Goal: Transaction & Acquisition: Purchase product/service

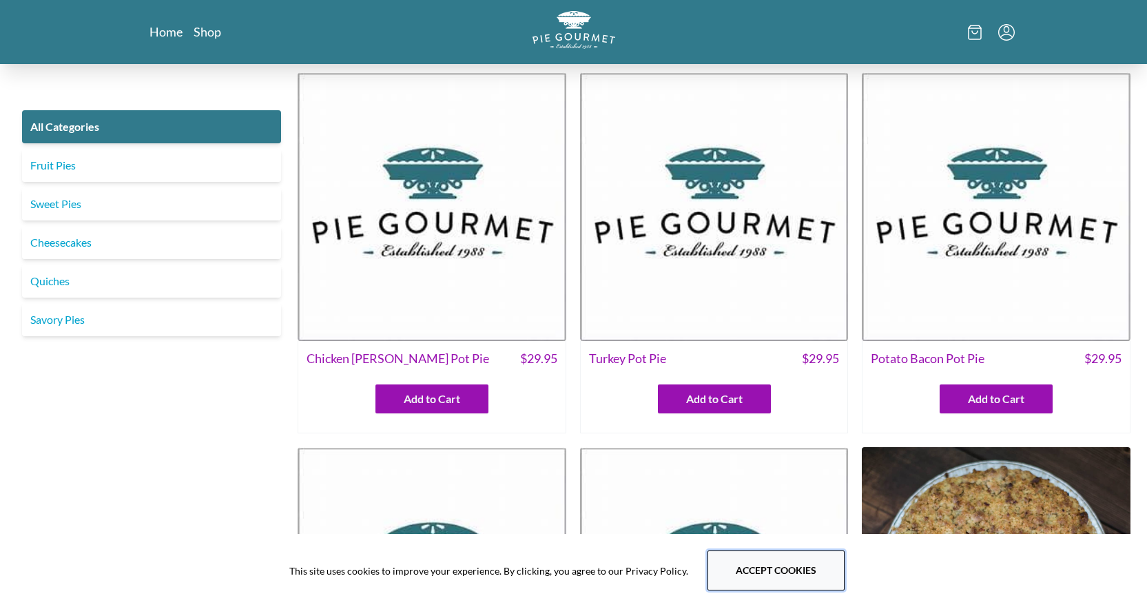
click at [716, 572] on button "Accept cookies" at bounding box center [775, 570] width 137 height 40
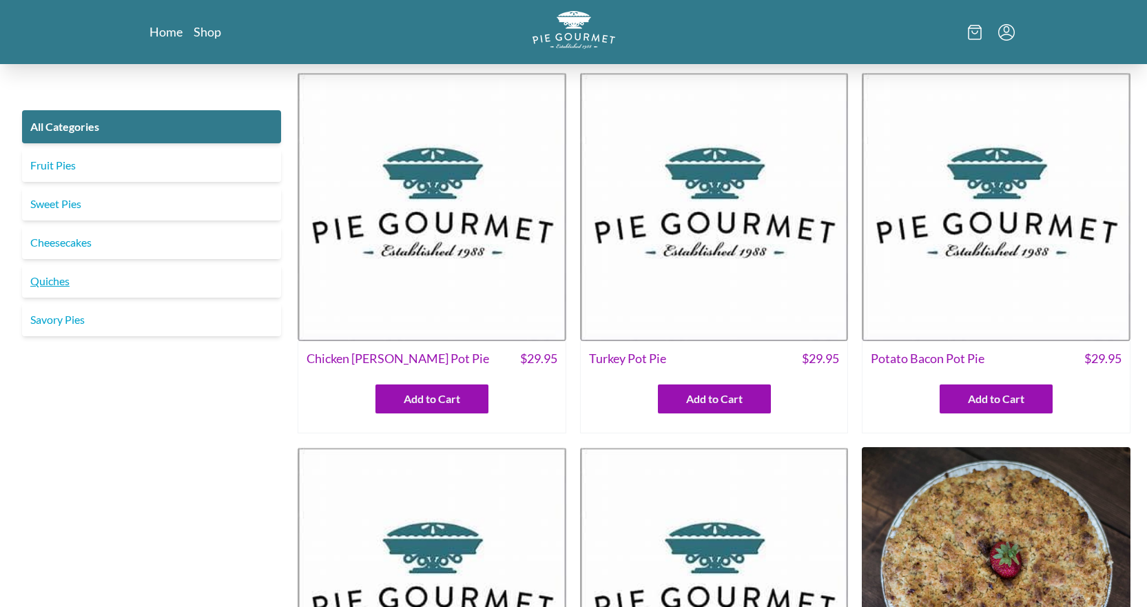
click at [45, 287] on link "Quiches" at bounding box center [151, 281] width 259 height 33
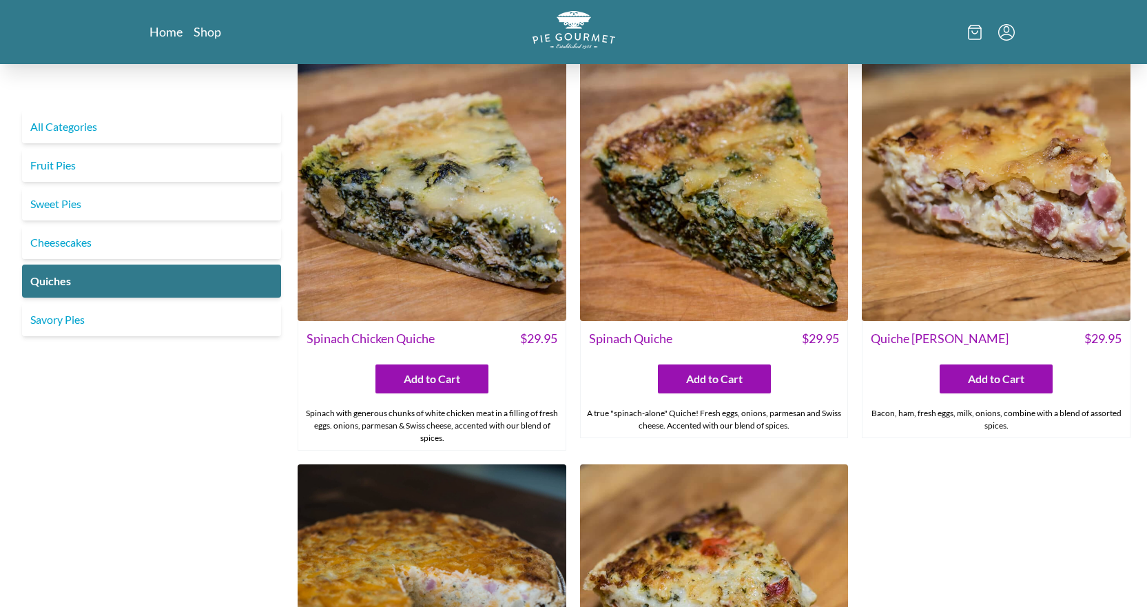
scroll to position [442, 0]
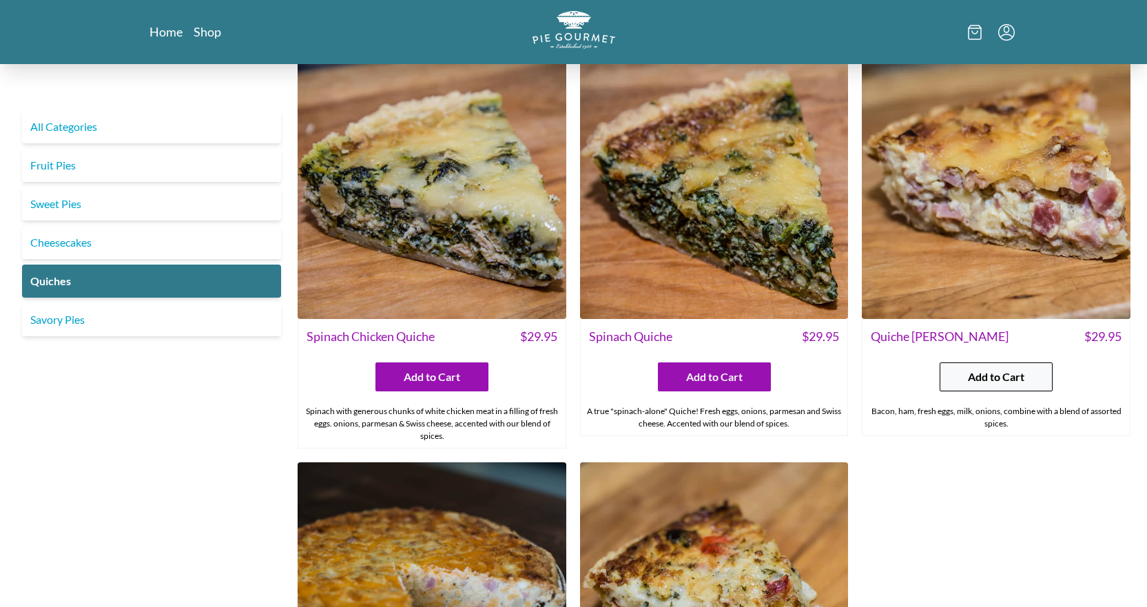
click at [1018, 371] on span "Add to Cart" at bounding box center [996, 377] width 56 height 17
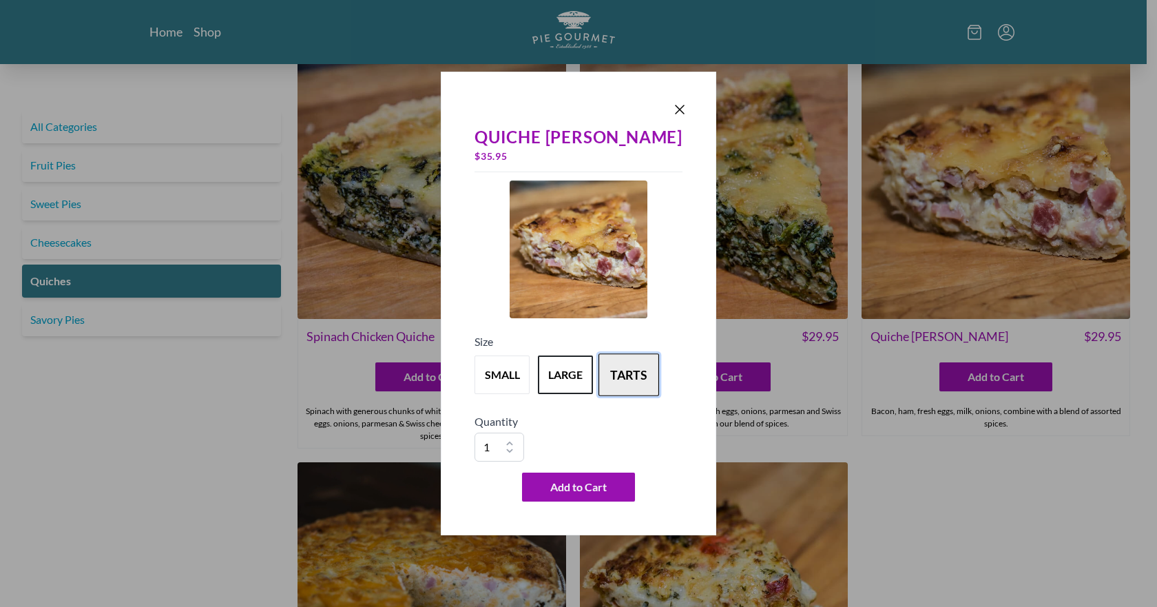
click at [630, 383] on button "tarts" at bounding box center [629, 374] width 61 height 43
click at [581, 362] on button "large" at bounding box center [565, 374] width 61 height 43
click at [641, 367] on button "tarts" at bounding box center [629, 374] width 61 height 43
click at [583, 371] on button "large" at bounding box center [565, 374] width 61 height 43
click at [645, 377] on button "tarts" at bounding box center [629, 374] width 61 height 43
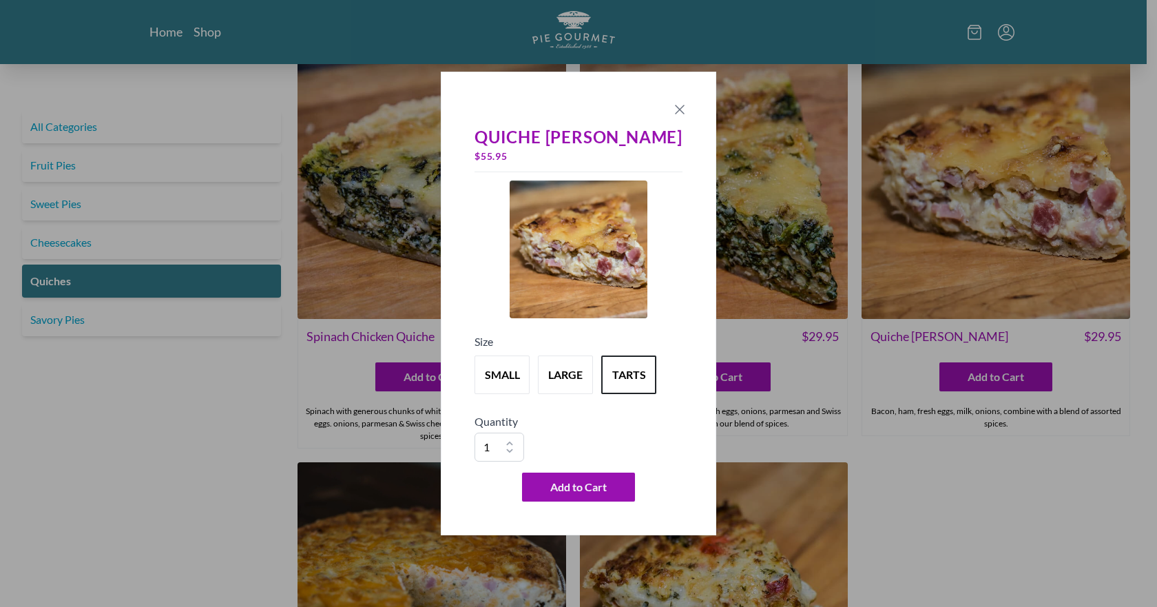
click at [672, 103] on icon "Close panel" at bounding box center [680, 109] width 17 height 17
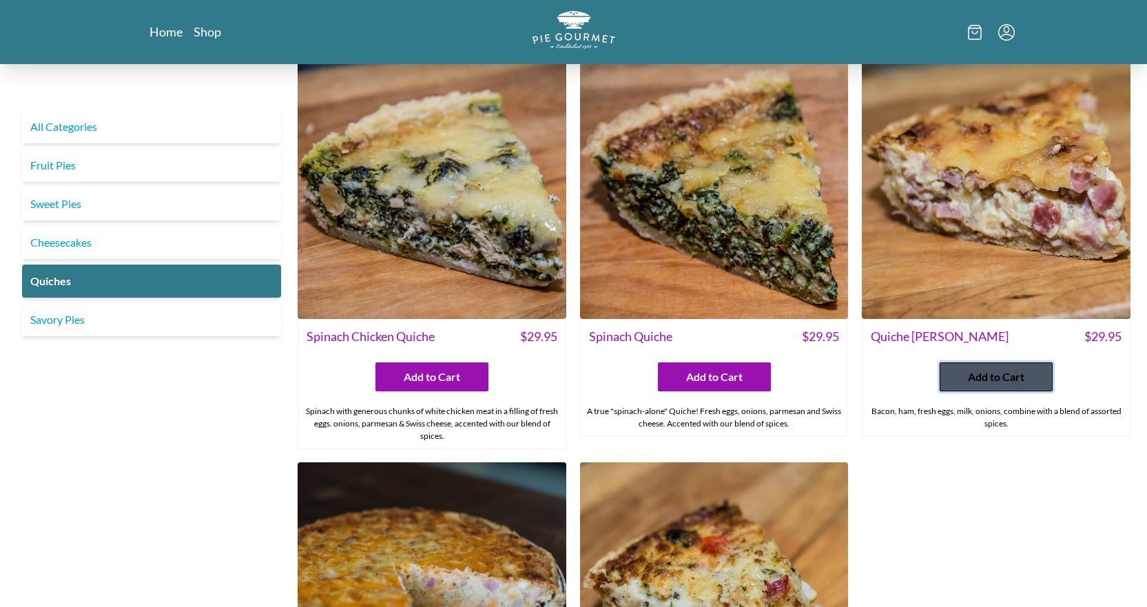
click at [959, 367] on button "Add to Cart" at bounding box center [996, 376] width 113 height 29
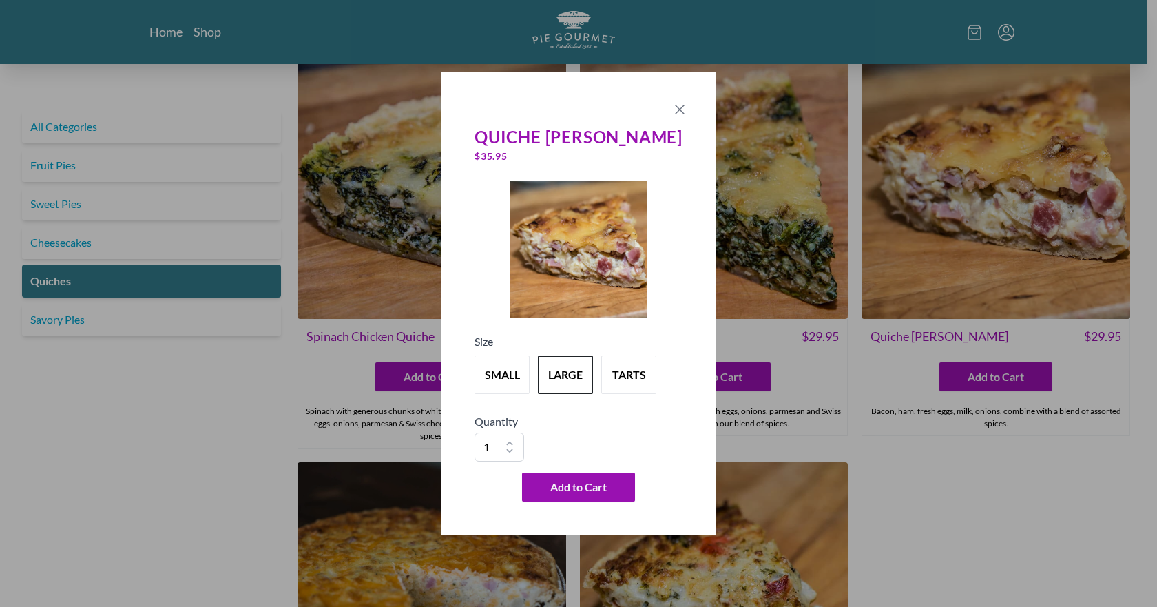
click at [672, 107] on icon "Close panel" at bounding box center [680, 109] width 17 height 17
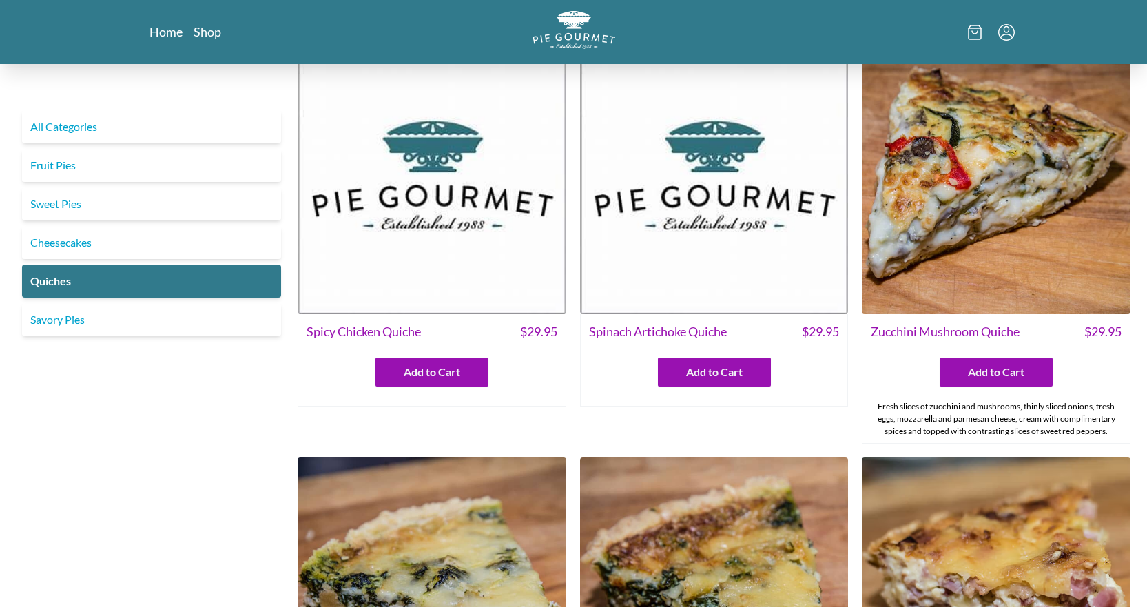
scroll to position [34, 0]
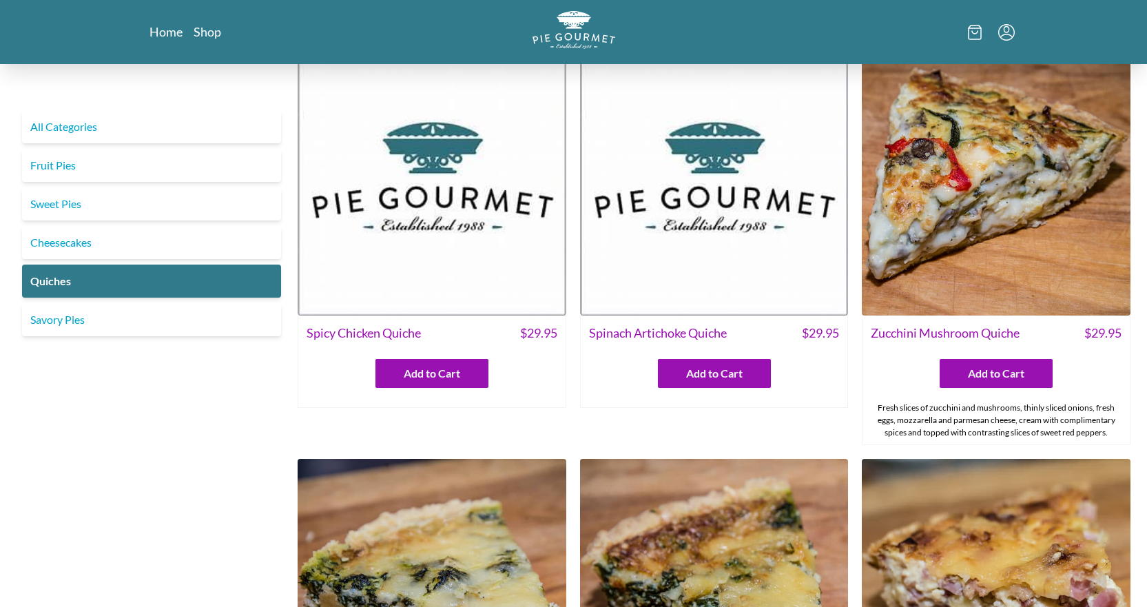
click at [906, 247] on img at bounding box center [996, 181] width 269 height 269
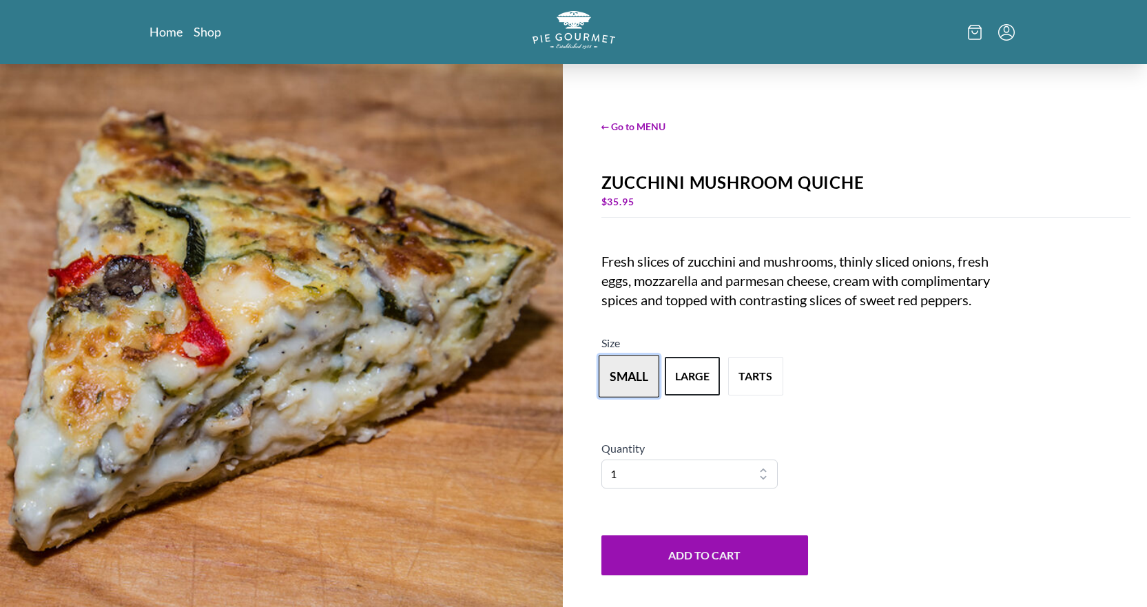
click at [639, 375] on button "small" at bounding box center [629, 376] width 61 height 43
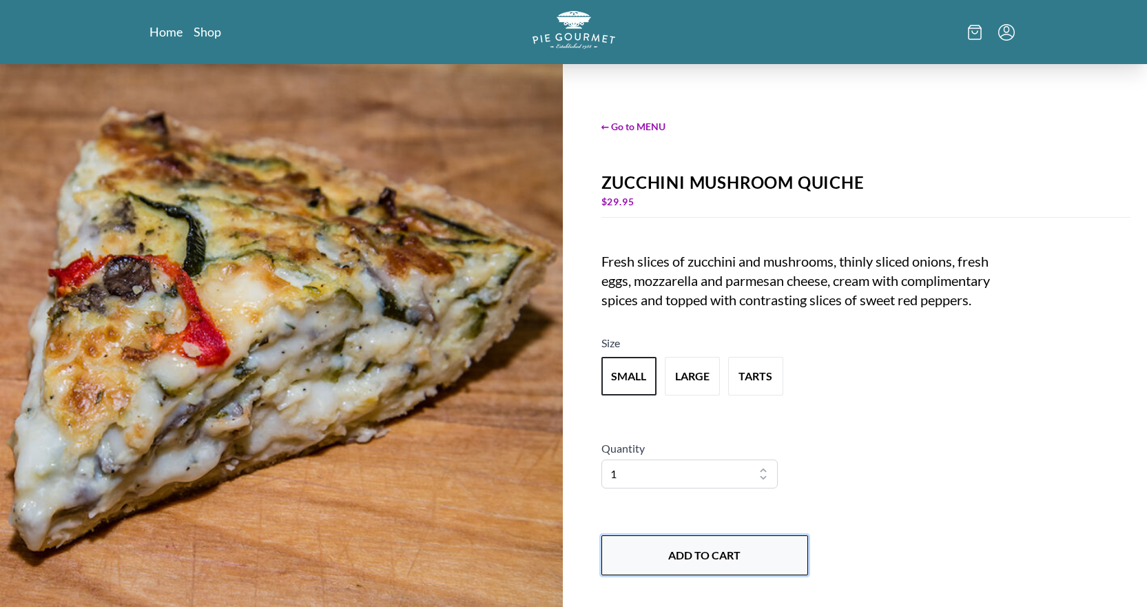
click at [690, 548] on button "Add to Cart" at bounding box center [704, 555] width 207 height 40
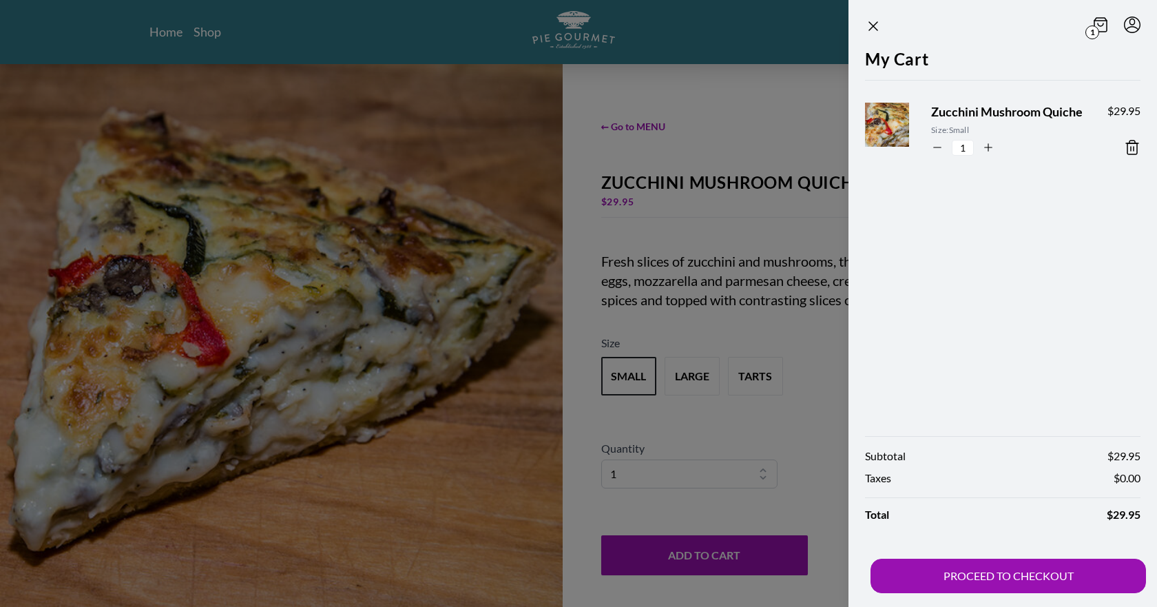
drag, startPoint x: 645, startPoint y: 133, endPoint x: 639, endPoint y: 127, distance: 8.3
click at [639, 127] on div at bounding box center [578, 303] width 1157 height 607
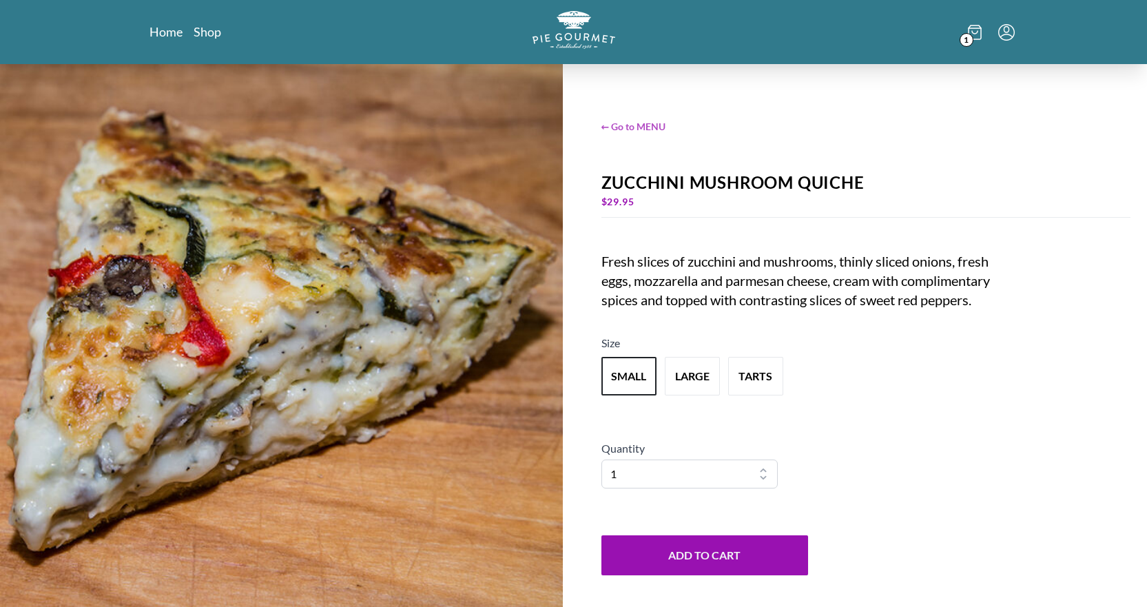
click at [648, 123] on span "← Go to MENU" at bounding box center [866, 126] width 530 height 14
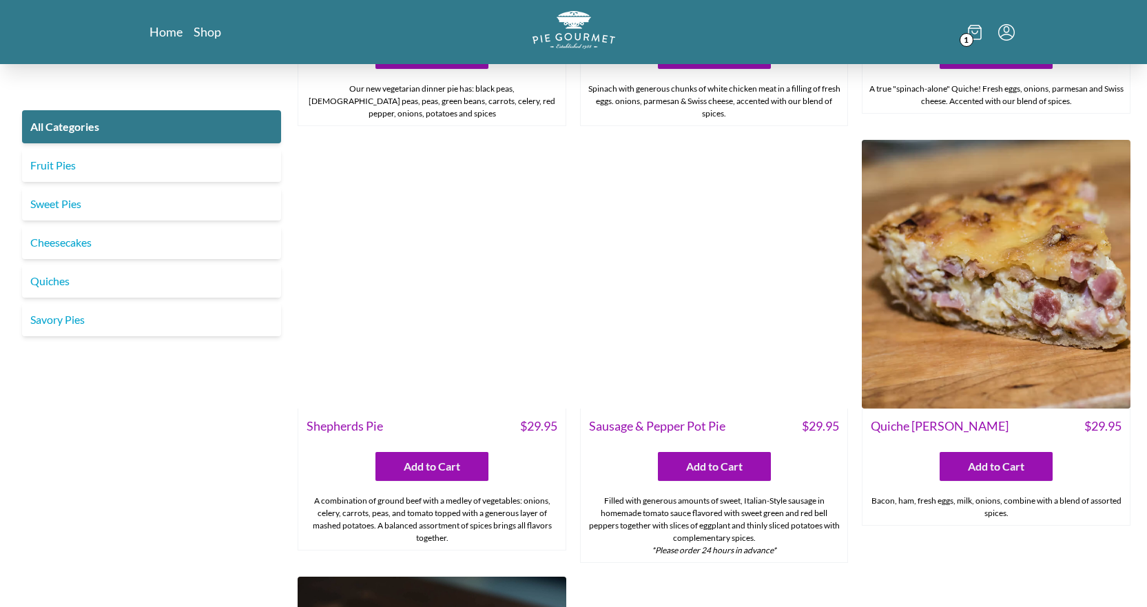
scroll to position [1561, 0]
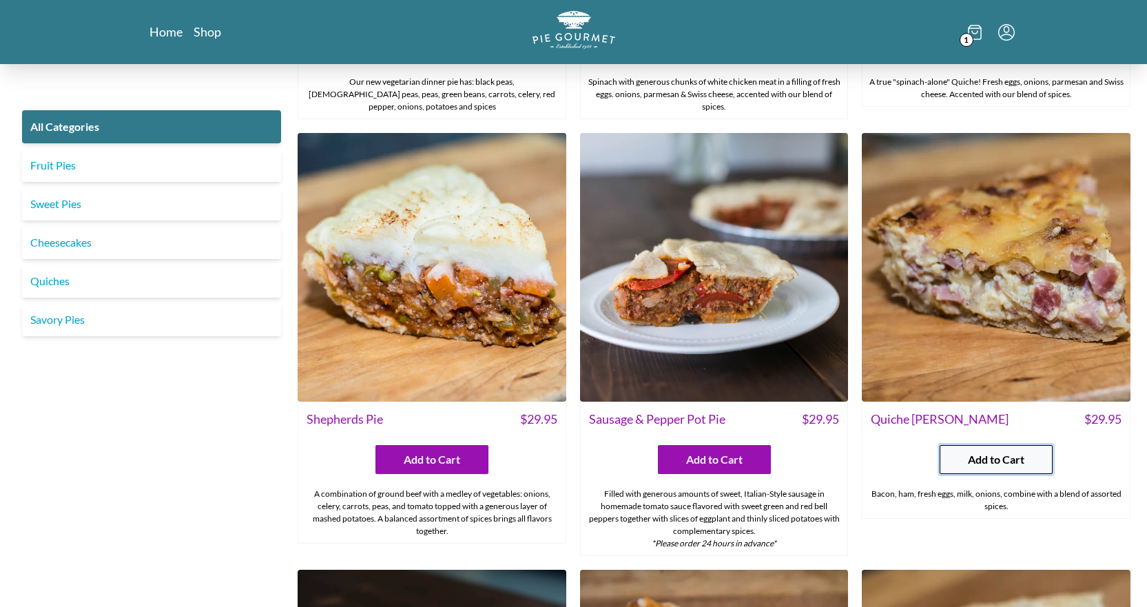
click at [957, 465] on button "Add to Cart" at bounding box center [996, 459] width 113 height 29
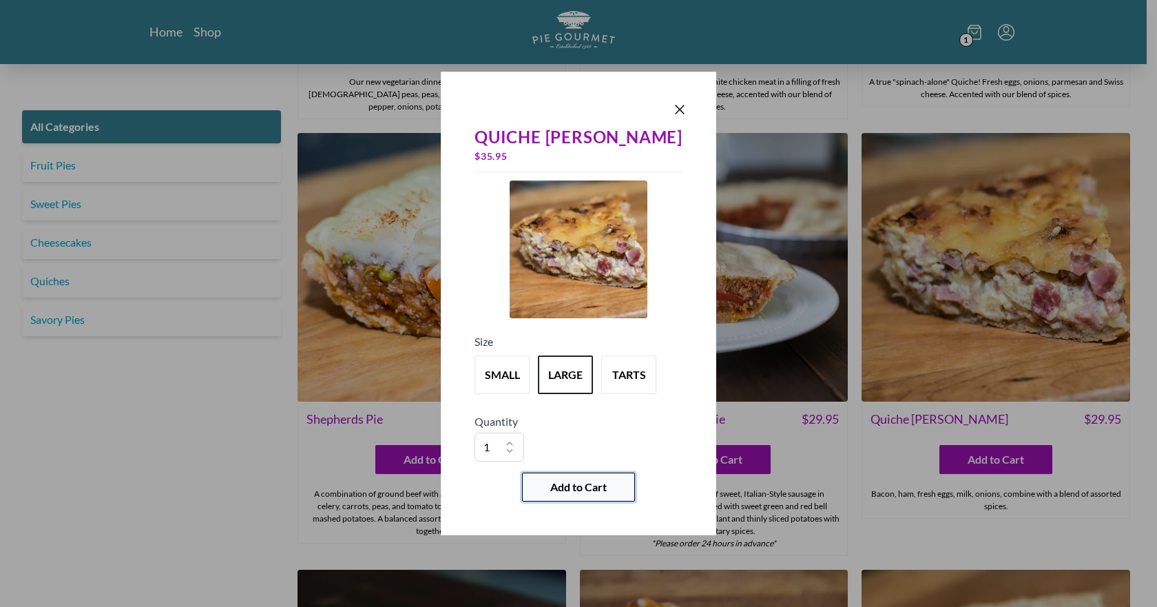
click at [613, 482] on button "Add to Cart" at bounding box center [578, 487] width 113 height 29
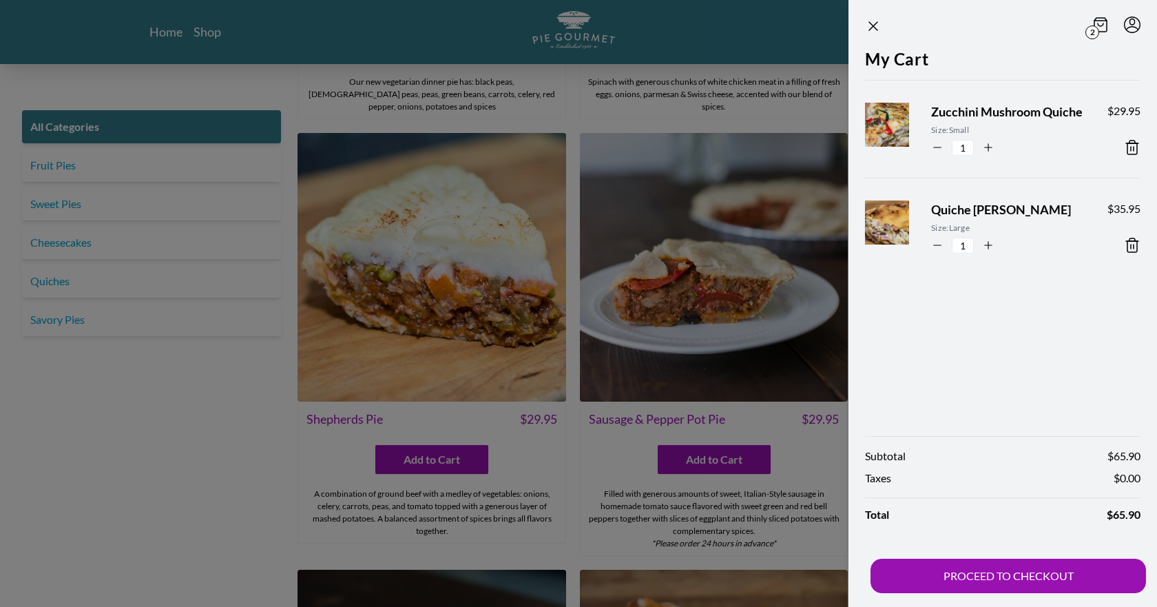
click at [876, 23] on icon "Close panel" at bounding box center [873, 26] width 17 height 17
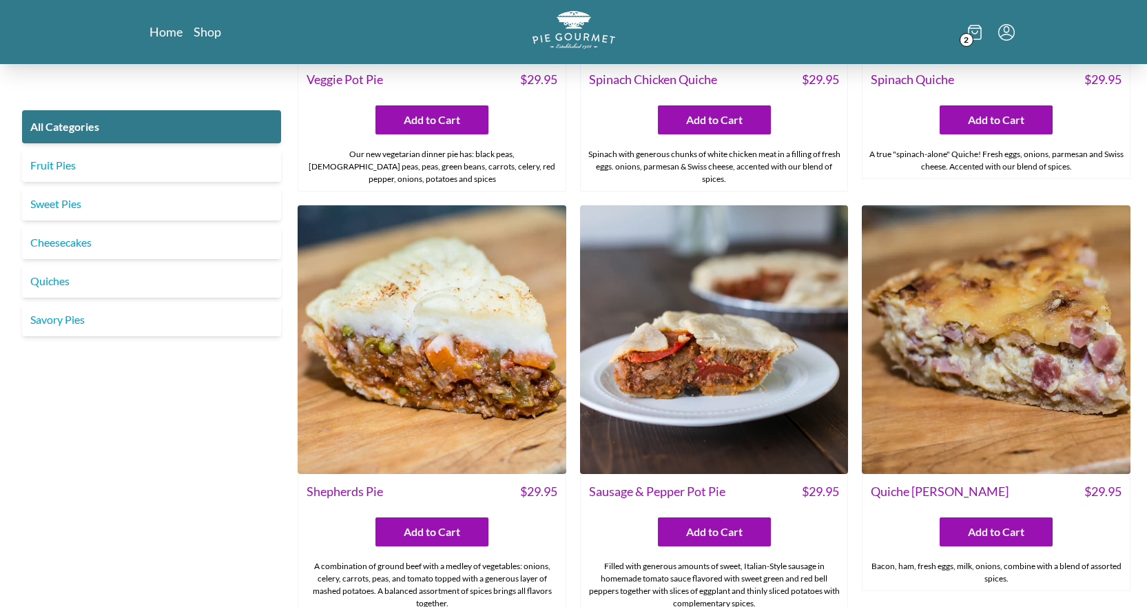
scroll to position [1587, 0]
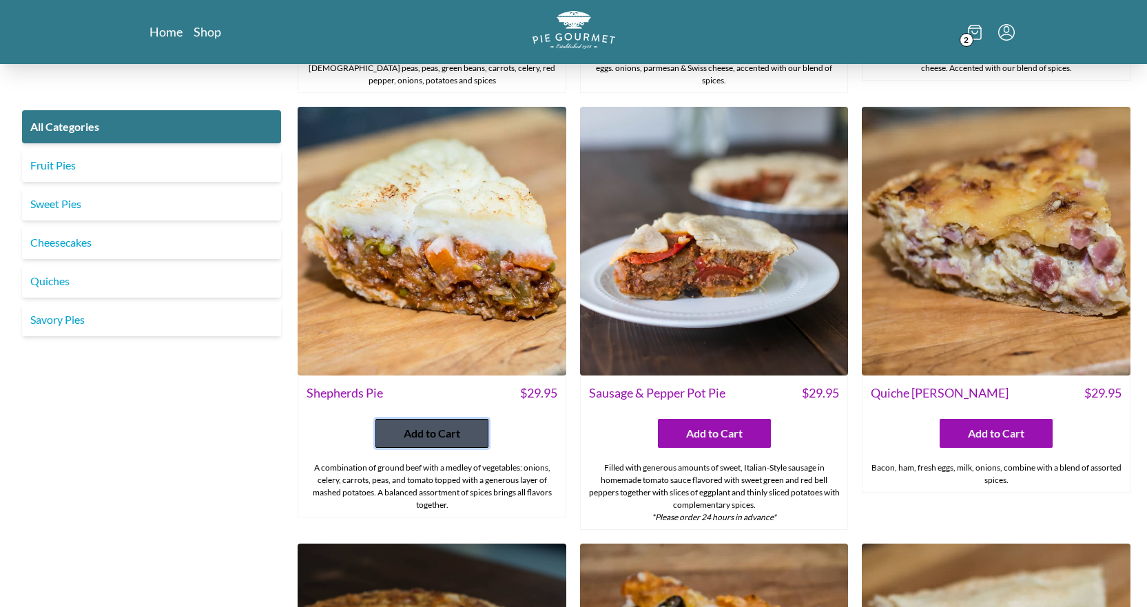
click at [456, 424] on button "Add to Cart" at bounding box center [431, 433] width 113 height 29
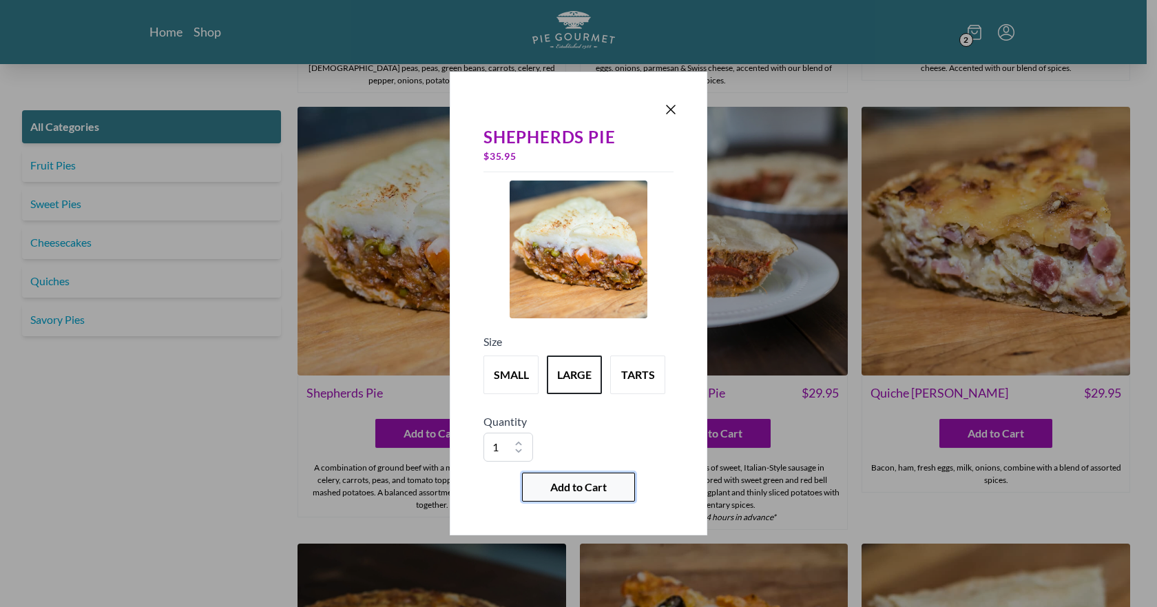
click at [555, 478] on button "Add to Cart" at bounding box center [578, 487] width 113 height 29
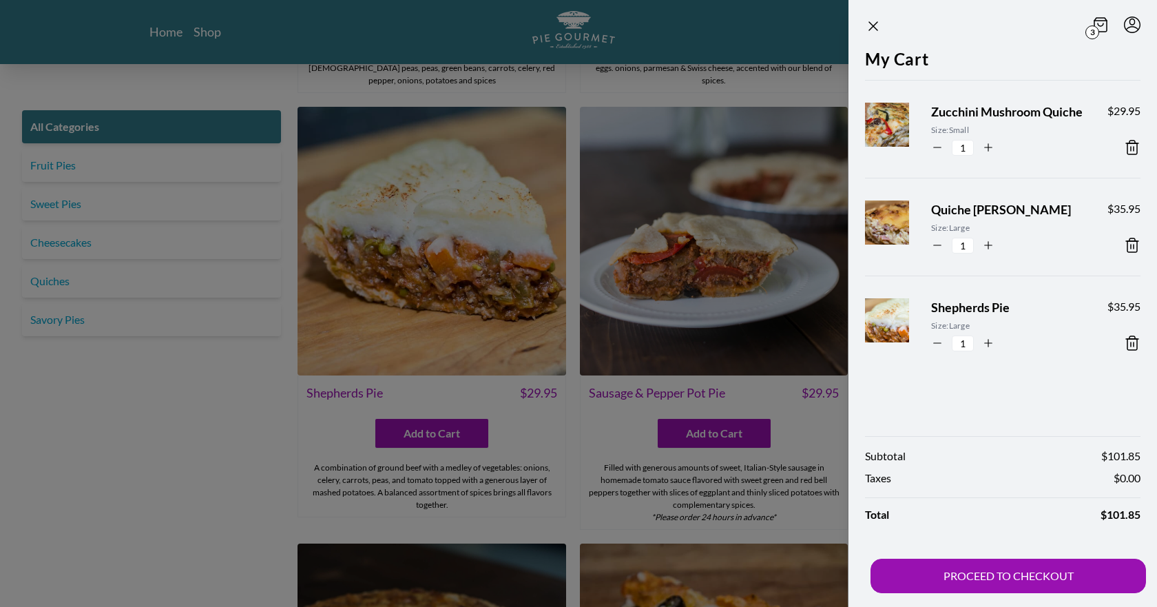
drag, startPoint x: 1130, startPoint y: 240, endPoint x: 1118, endPoint y: 241, distance: 11.8
click at [1130, 240] on icon at bounding box center [1132, 245] width 17 height 17
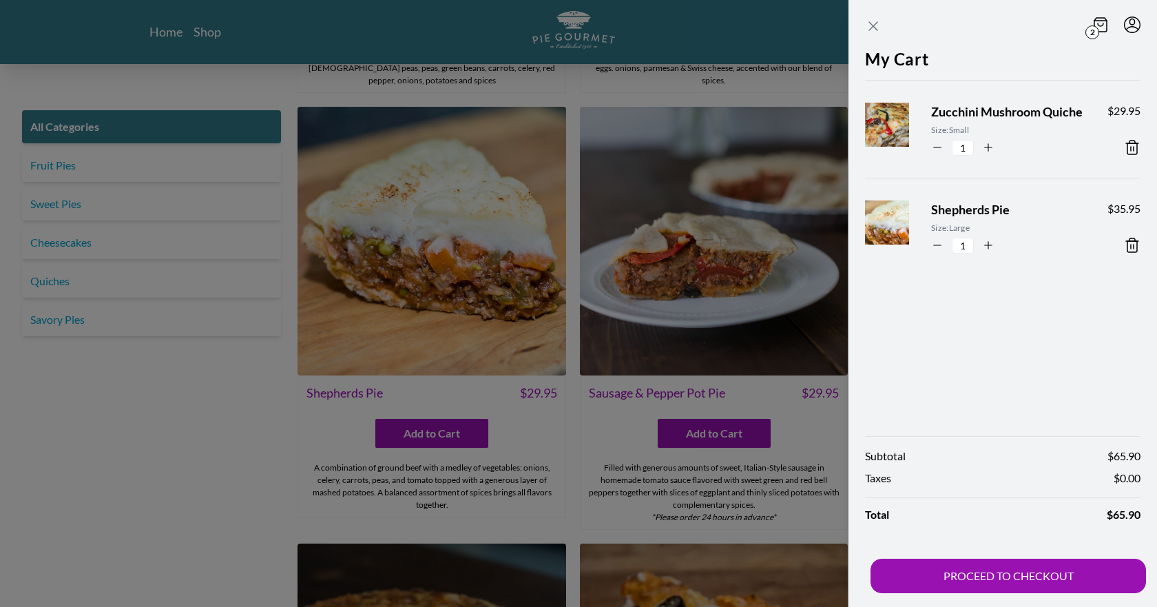
click at [868, 25] on icon "Close panel" at bounding box center [873, 26] width 17 height 17
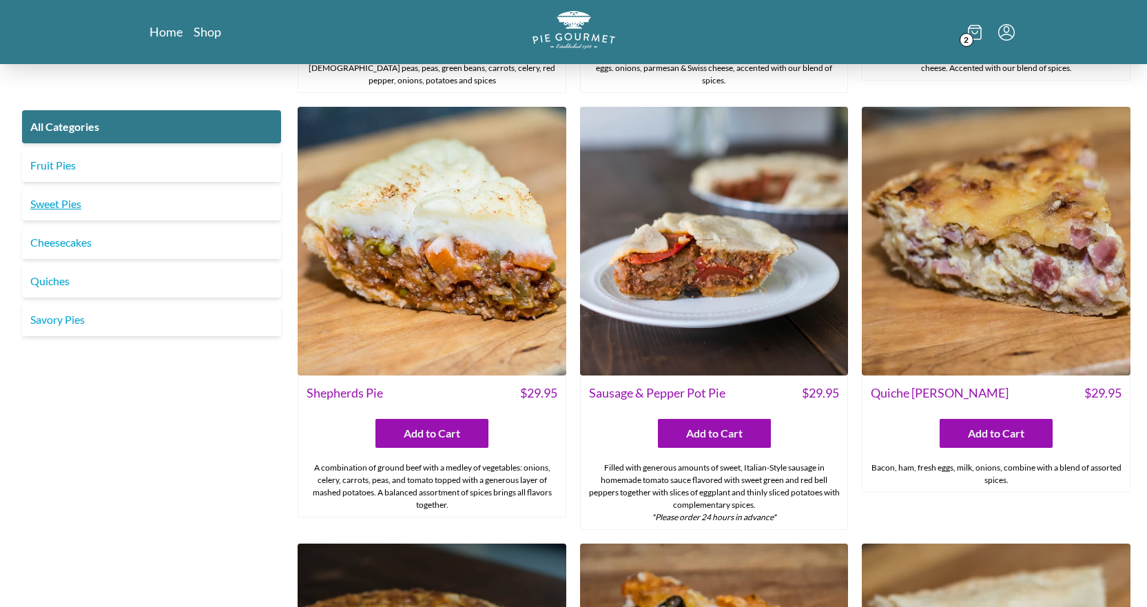
click at [60, 203] on link "Sweet Pies" at bounding box center [151, 203] width 259 height 33
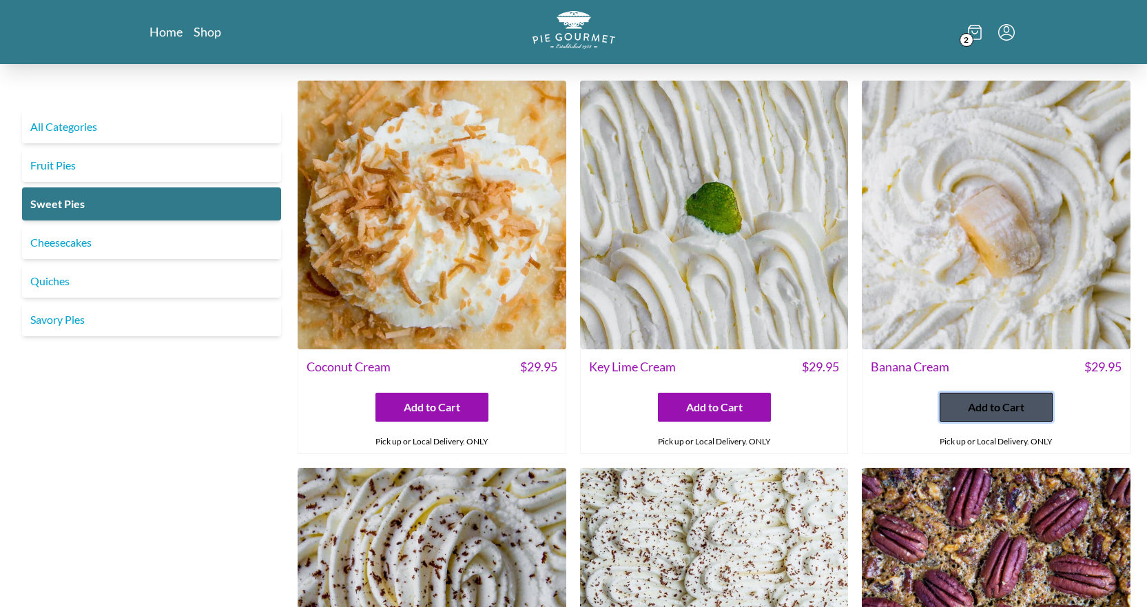
click at [969, 402] on span "Add to Cart" at bounding box center [996, 407] width 56 height 17
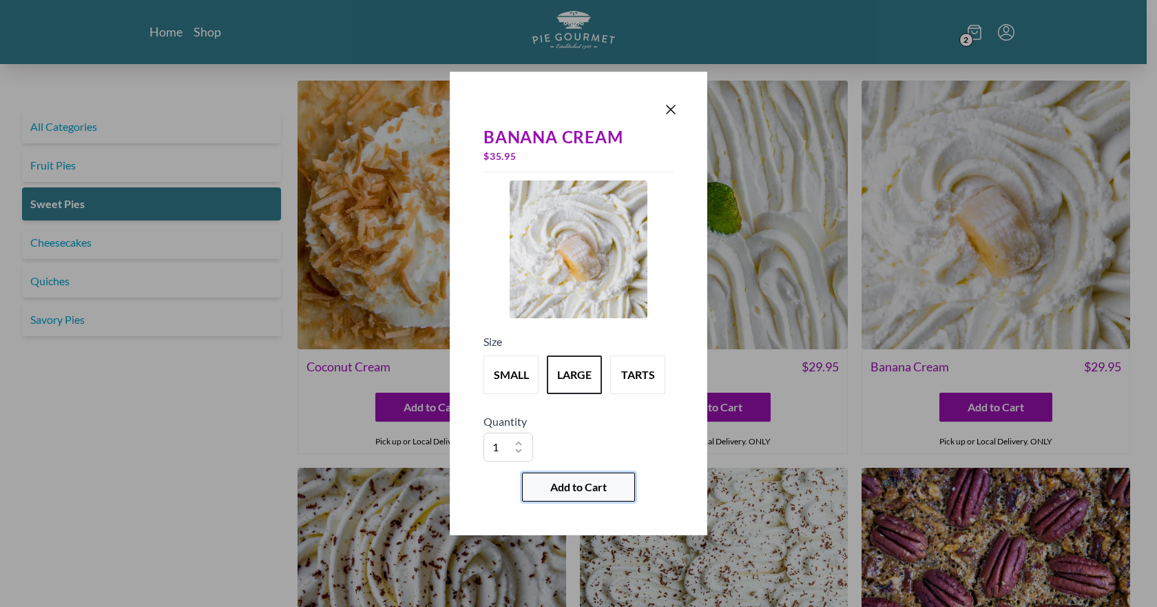
click at [582, 489] on span "Add to Cart" at bounding box center [578, 487] width 56 height 17
click at [670, 112] on icon "Close panel" at bounding box center [671, 109] width 17 height 17
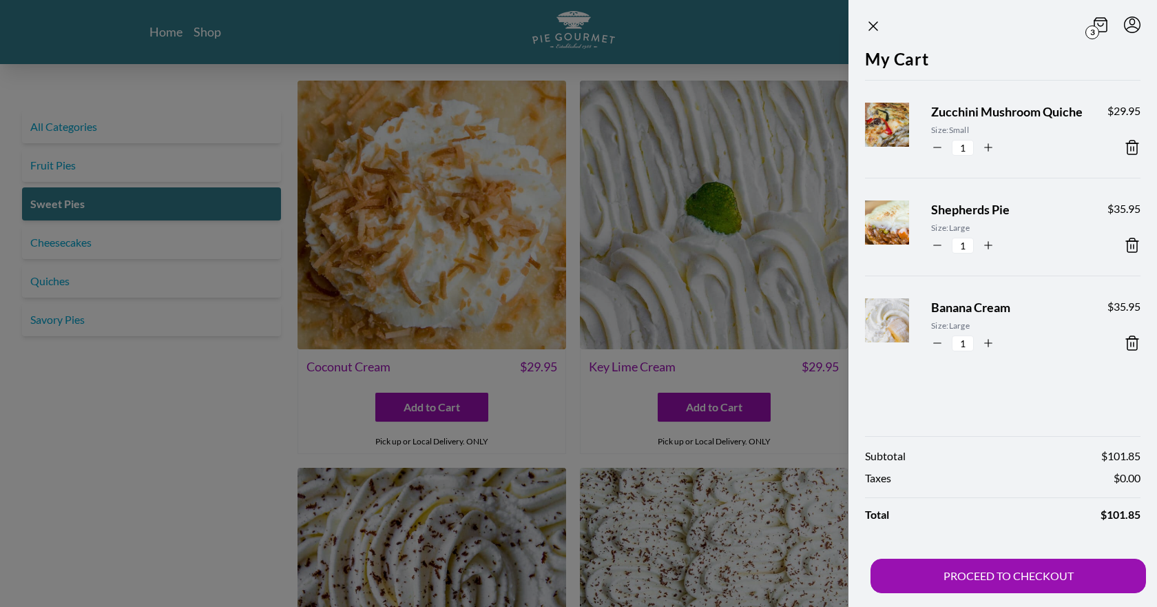
drag, startPoint x: 874, startPoint y: 30, endPoint x: 871, endPoint y: 37, distance: 8.3
click at [873, 30] on icon "Close panel" at bounding box center [873, 26] width 17 height 17
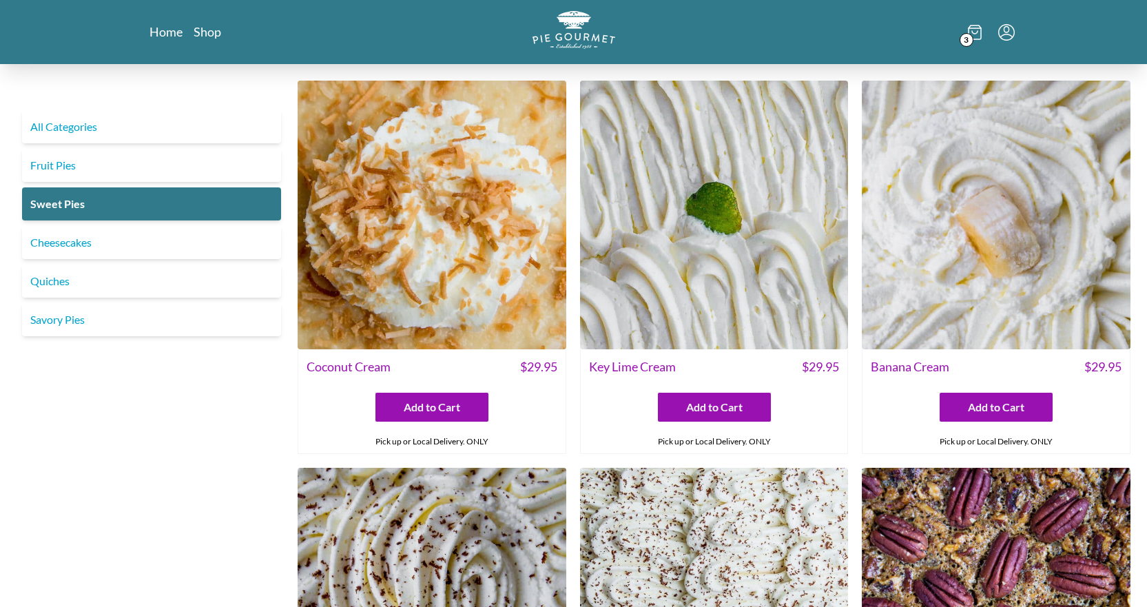
click at [969, 28] on icon at bounding box center [975, 28] width 12 height 0
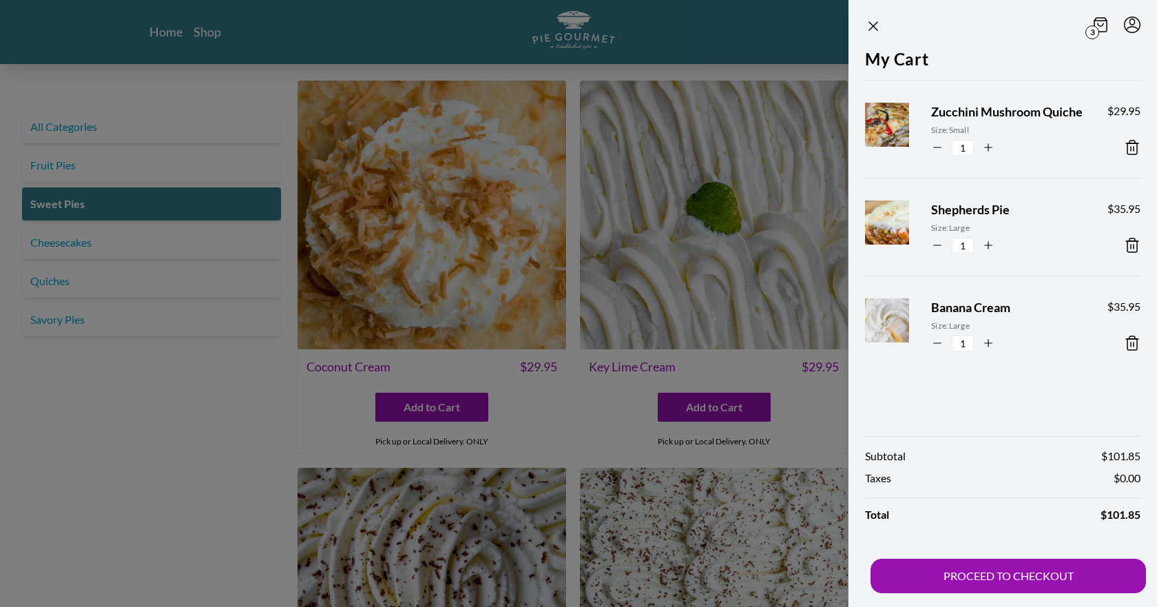
click at [971, 43] on header "3" at bounding box center [1003, 23] width 309 height 47
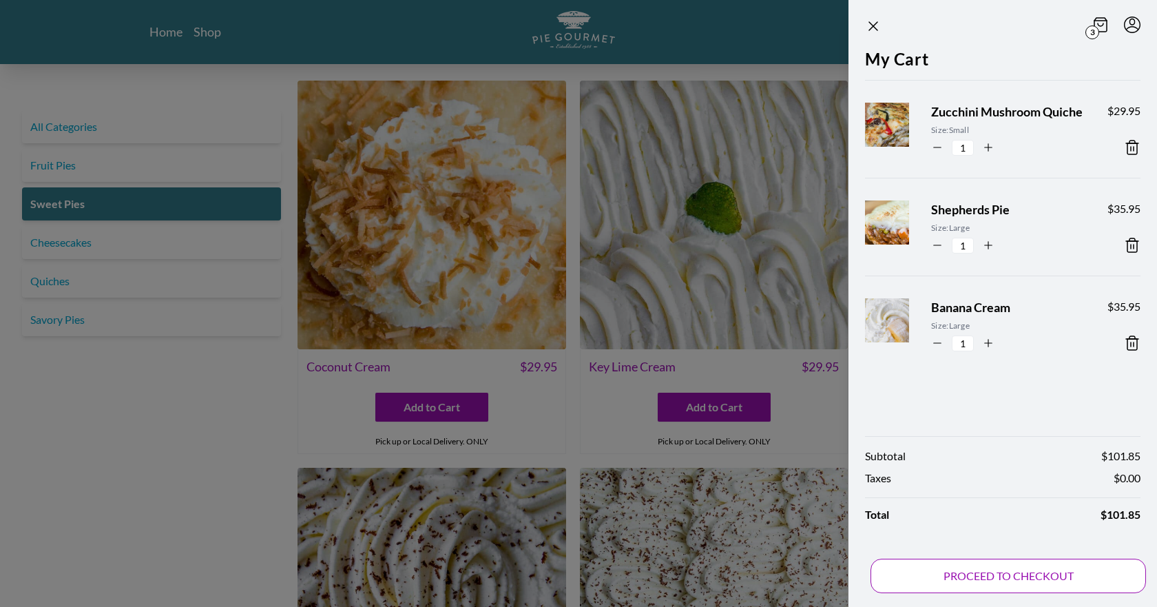
click at [1004, 570] on button "PROCEED TO CHECKOUT" at bounding box center [1009, 576] width 276 height 34
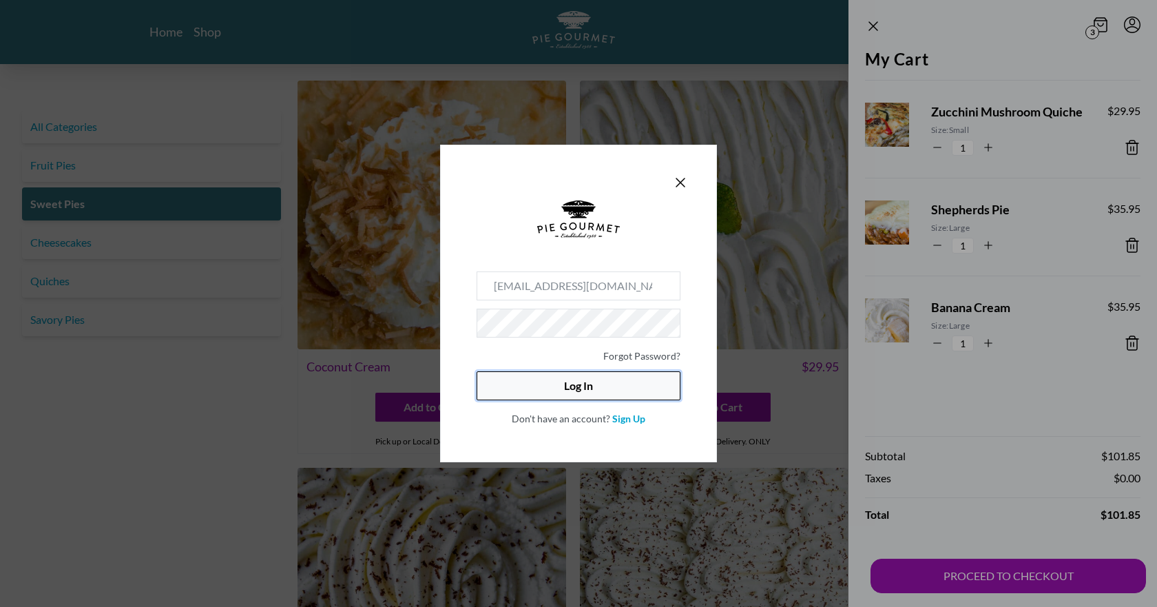
click at [636, 376] on button "Log In" at bounding box center [579, 385] width 204 height 29
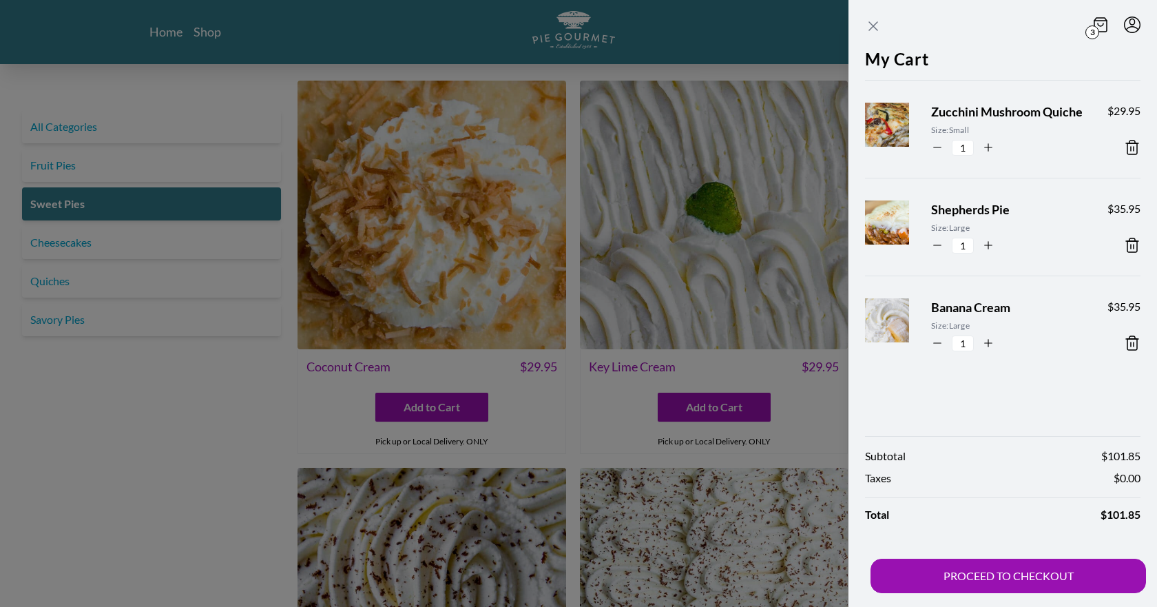
click at [869, 26] on icon "Close panel" at bounding box center [873, 26] width 17 height 17
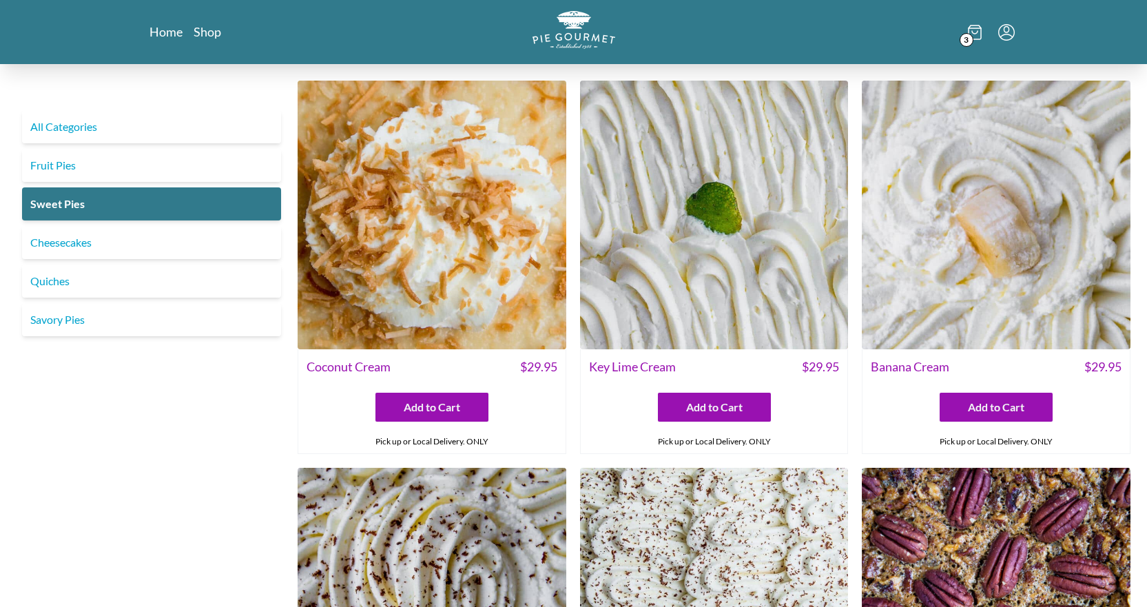
click at [963, 32] on div "3" at bounding box center [868, 32] width 294 height 42
click at [968, 32] on icon at bounding box center [975, 32] width 14 height 15
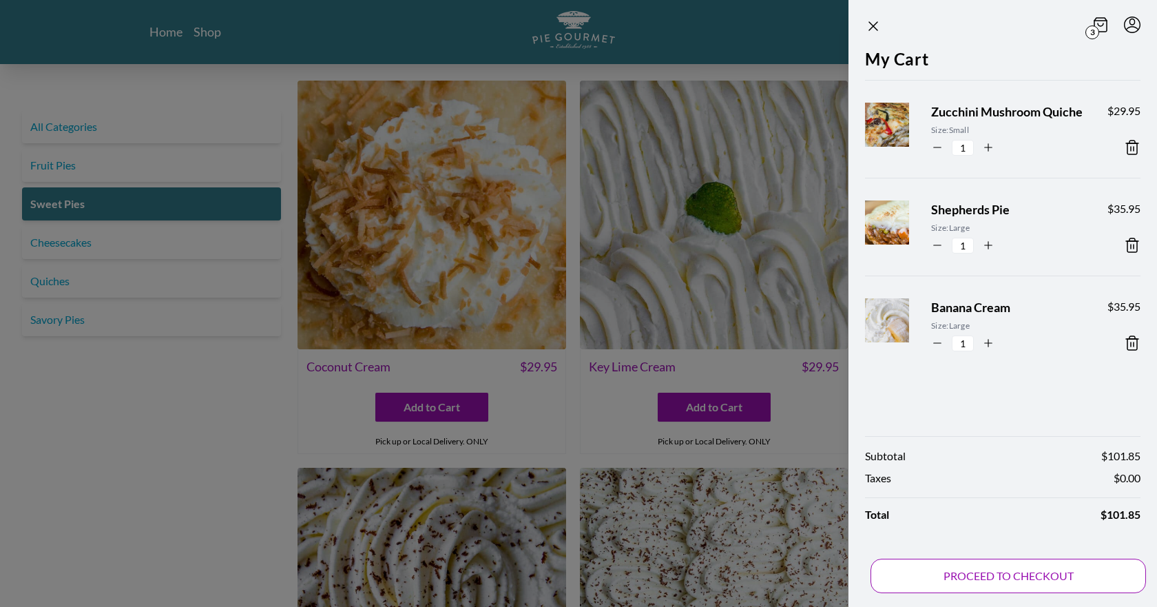
click at [988, 585] on button "PROCEED TO CHECKOUT" at bounding box center [1009, 576] width 276 height 34
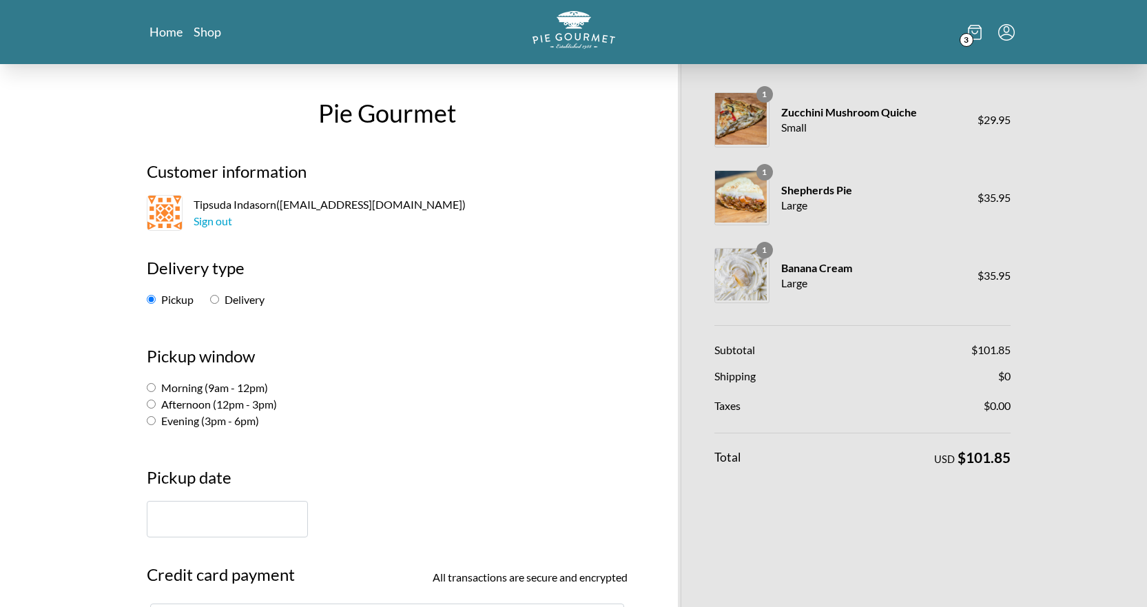
click at [221, 299] on label "Delivery" at bounding box center [237, 299] width 54 height 13
click at [219, 299] on input "Delivery" at bounding box center [214, 299] width 9 height 9
radio input "true"
select select "-1"
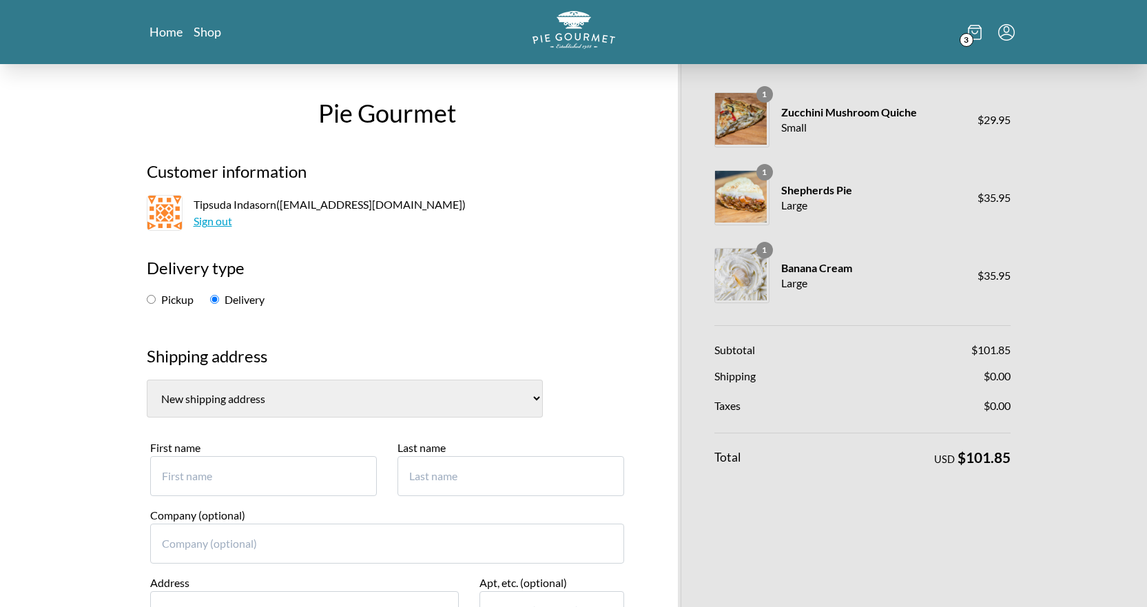
click at [215, 222] on link "Sign out" at bounding box center [213, 220] width 39 height 13
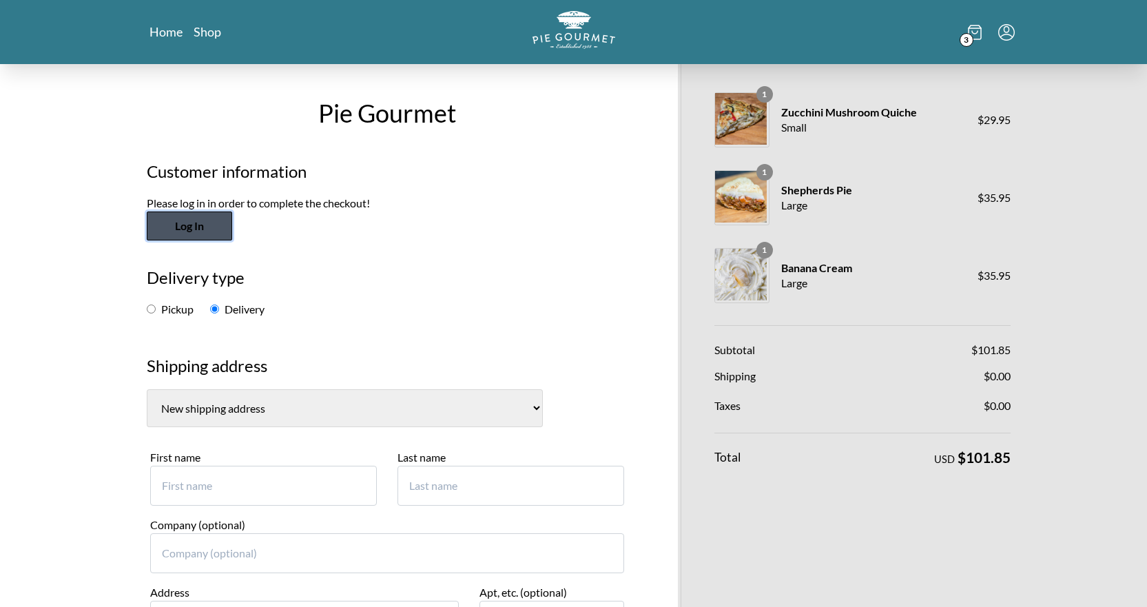
click at [200, 236] on button "Log In" at bounding box center [189, 225] width 85 height 29
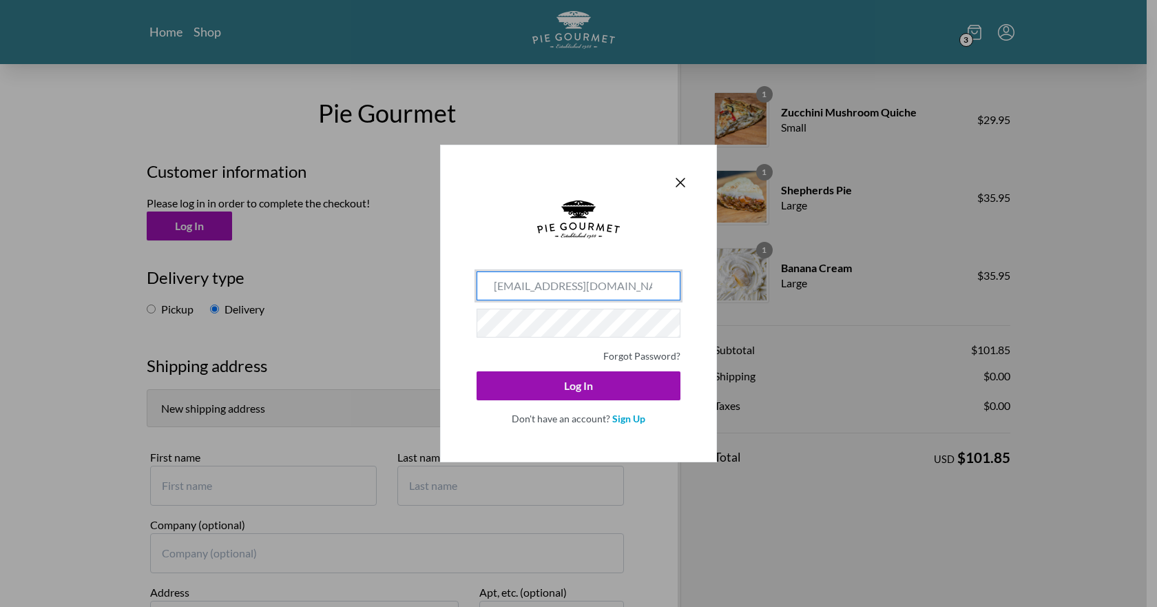
drag, startPoint x: 614, startPoint y: 288, endPoint x: 381, endPoint y: 261, distance: 234.4
click at [382, 261] on div "[EMAIL_ADDRESS][DOMAIN_NAME] Forgot Password? Log In Don't have an account? Sig…" at bounding box center [578, 303] width 1157 height 607
click at [619, 417] on link "Sign Up" at bounding box center [628, 419] width 33 height 12
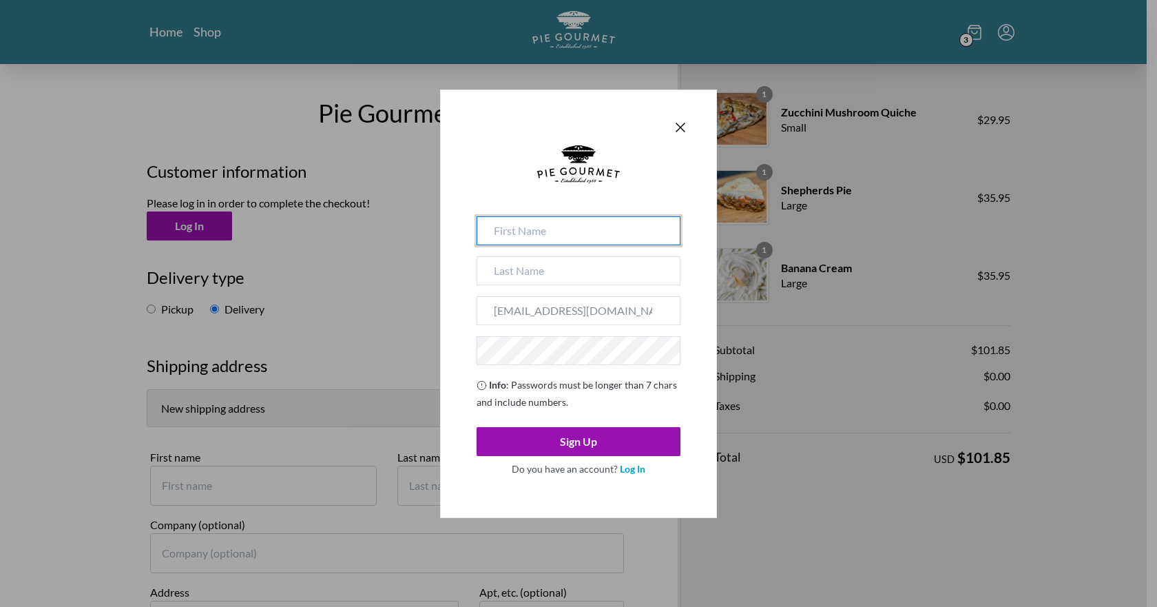
click at [568, 240] on input at bounding box center [579, 230] width 204 height 29
type input "[PERSON_NAME]"
click at [521, 273] on input at bounding box center [579, 270] width 204 height 29
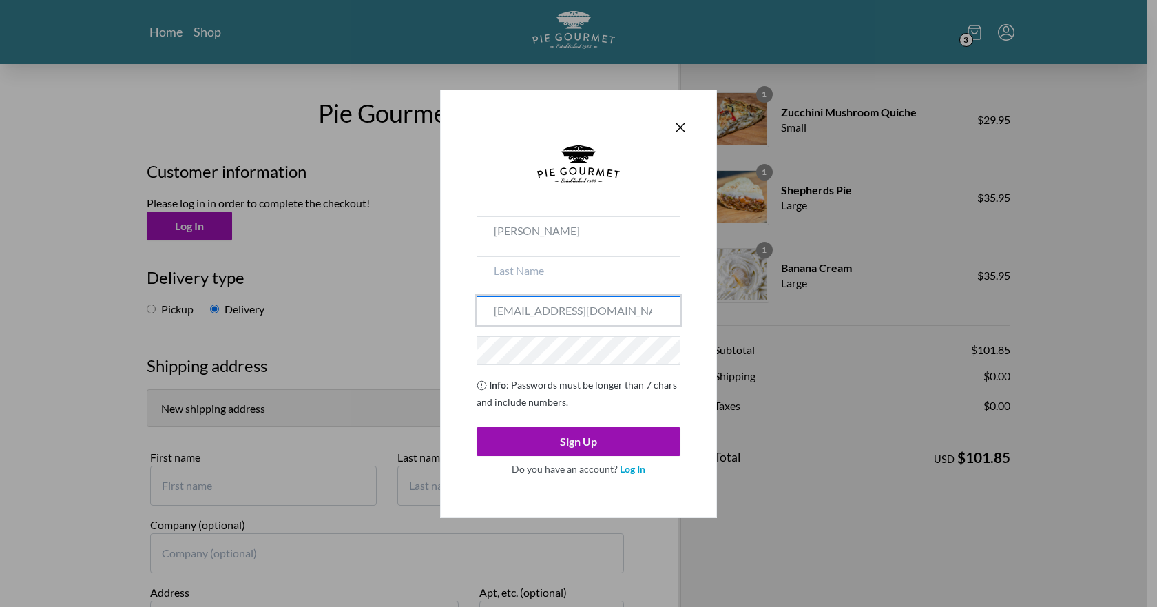
click at [674, 302] on input "[EMAIL_ADDRESS][DOMAIN_NAME]" at bounding box center [579, 310] width 204 height 29
drag, startPoint x: 658, startPoint y: 310, endPoint x: 420, endPoint y: 302, distance: 237.8
click at [420, 302] on div "[PERSON_NAME] [PERSON_NAME][EMAIL_ADDRESS][DOMAIN_NAME] Info : Passwords must b…" at bounding box center [578, 303] width 1157 height 607
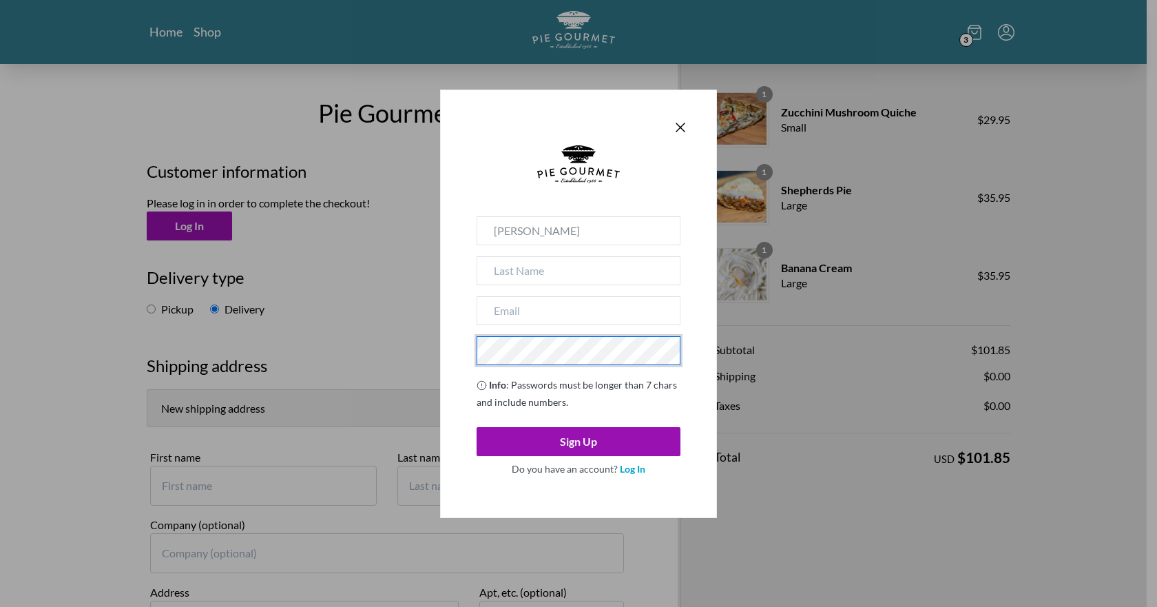
click at [463, 340] on div "[PERSON_NAME] Info : Passwords must be longer than 7 chars and include numbers.…" at bounding box center [578, 304] width 277 height 428
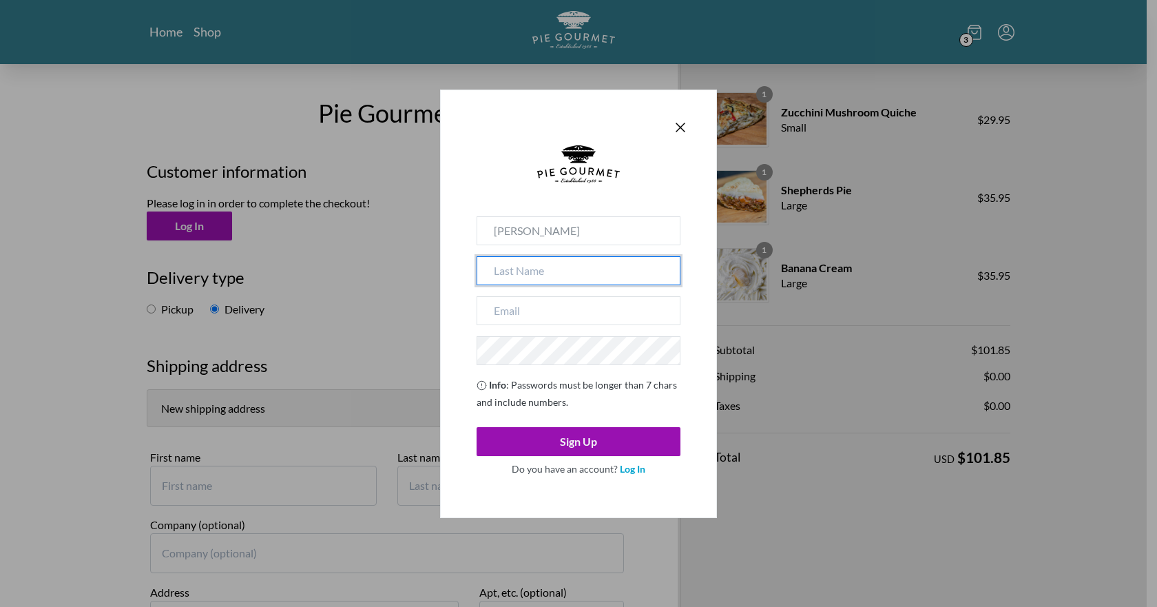
click at [529, 272] on input at bounding box center [579, 270] width 204 height 29
type input "[PERSON_NAME]"
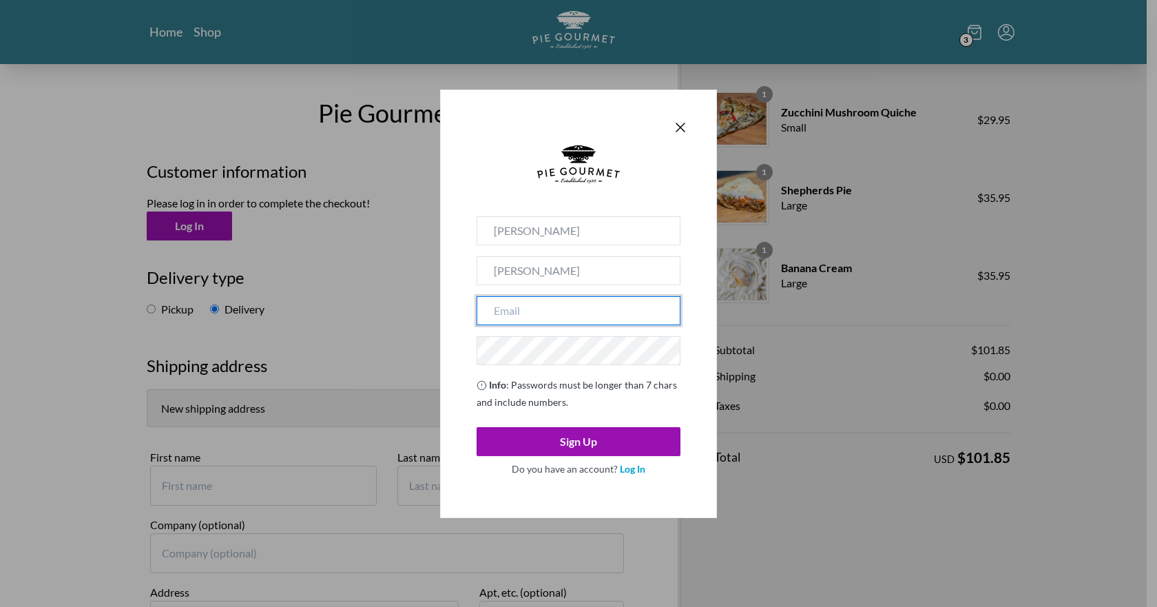
click at [542, 312] on input "email" at bounding box center [579, 310] width 204 height 29
type input "[EMAIL_ADDRESS][DOMAIN_NAME]"
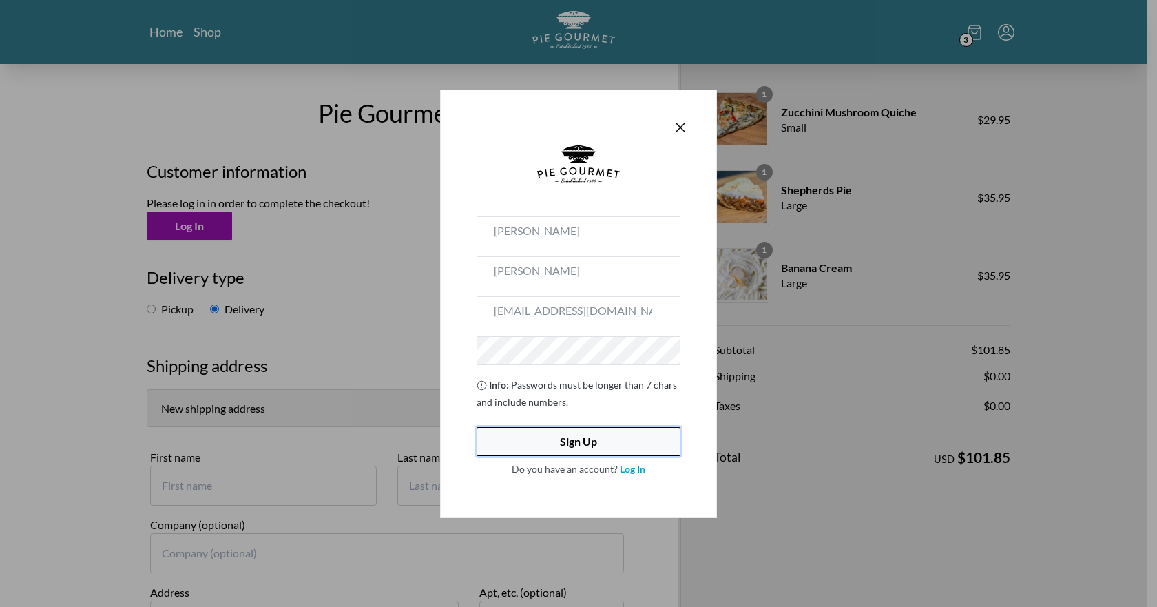
click at [490, 435] on button "Sign Up" at bounding box center [579, 441] width 204 height 29
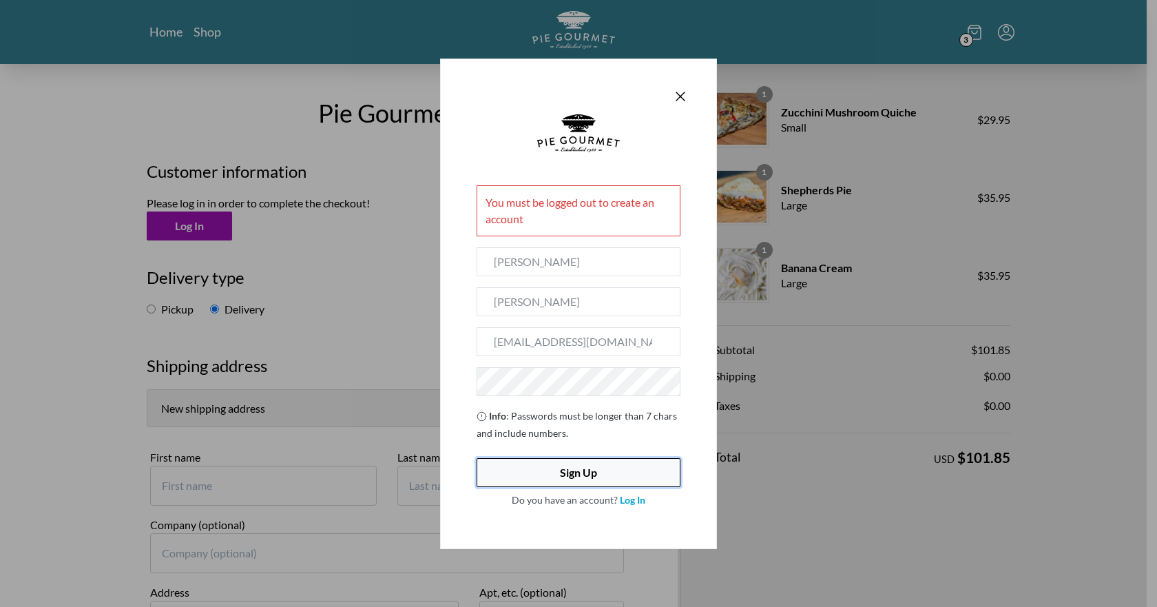
click at [565, 468] on button "Sign Up" at bounding box center [579, 472] width 204 height 29
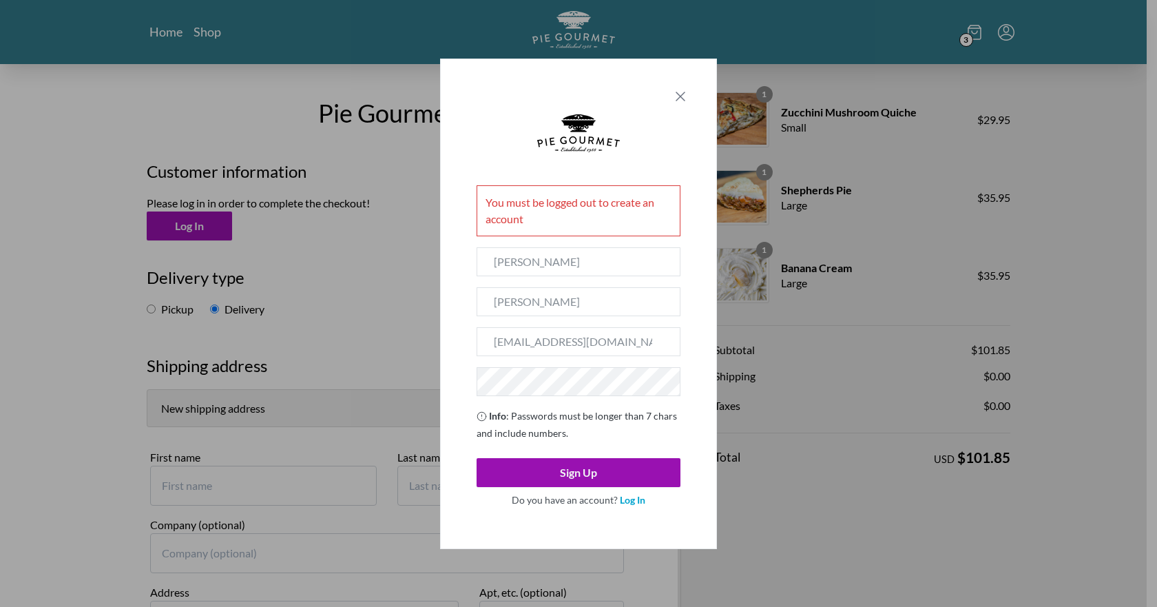
click at [675, 94] on icon "Close panel" at bounding box center [680, 96] width 17 height 17
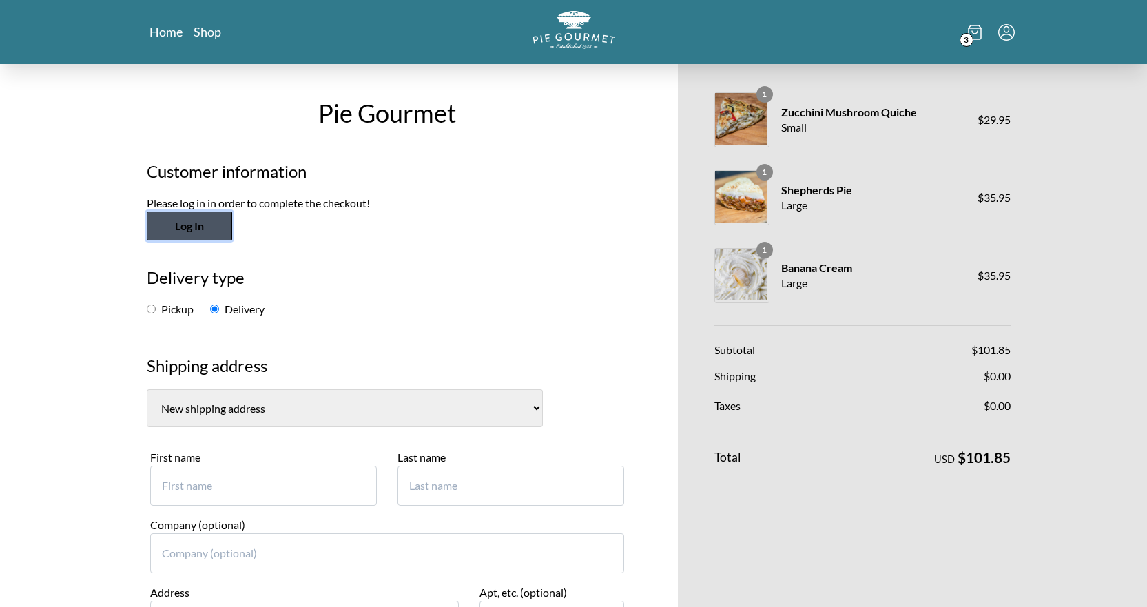
click at [208, 236] on button "Log In" at bounding box center [189, 225] width 85 height 29
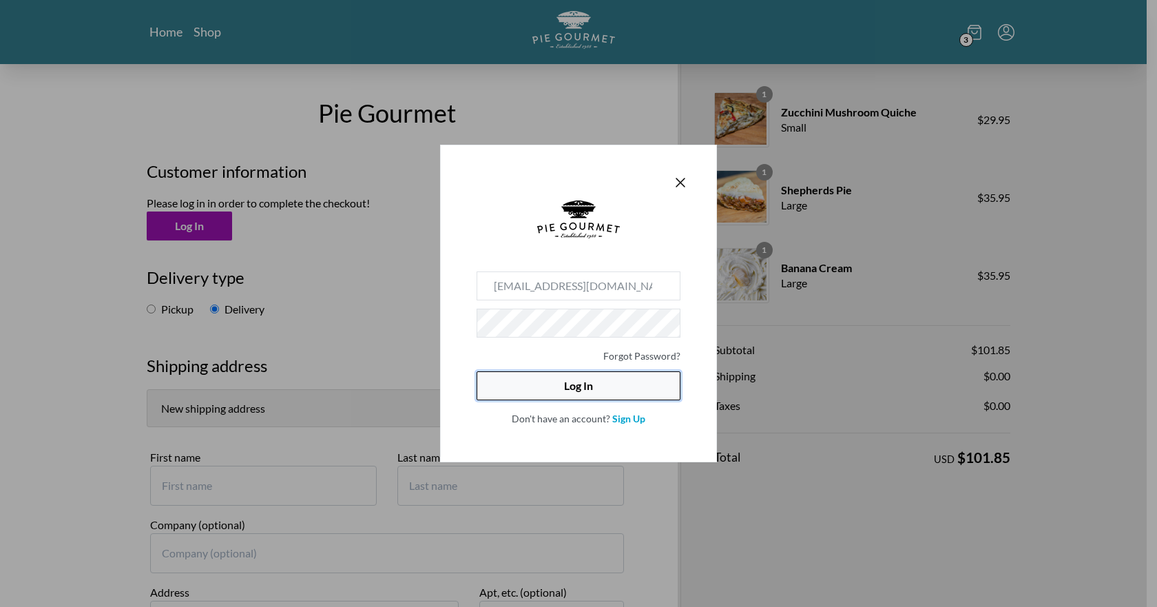
click at [595, 388] on button "Log In" at bounding box center [579, 385] width 204 height 29
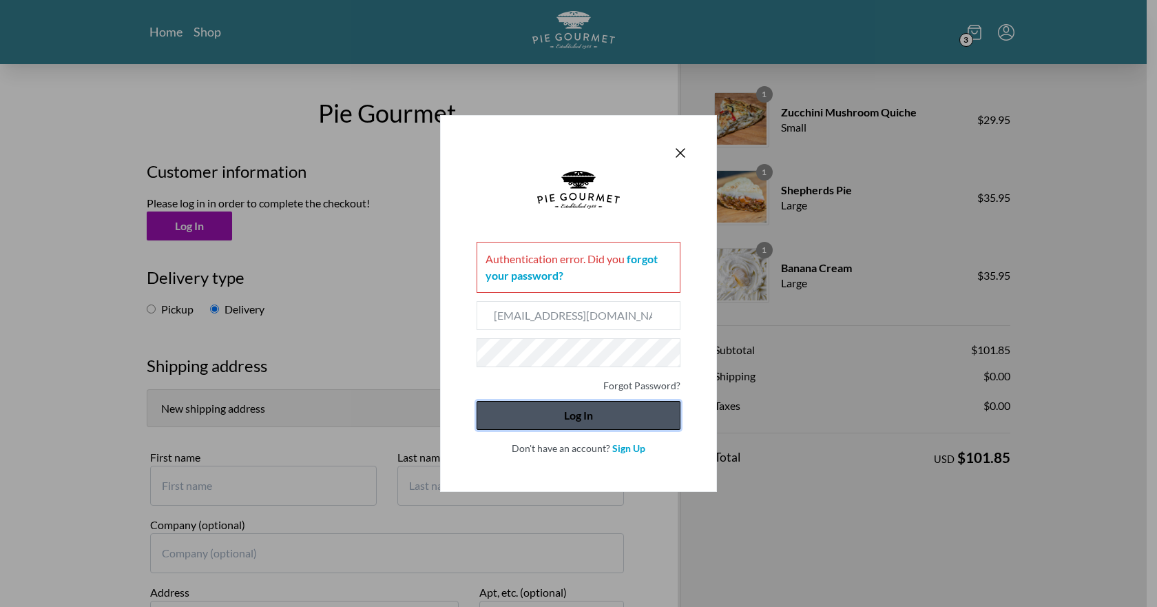
click at [526, 415] on button "Log In" at bounding box center [579, 415] width 204 height 29
click at [648, 259] on link "forgot your password?" at bounding box center [572, 267] width 172 height 30
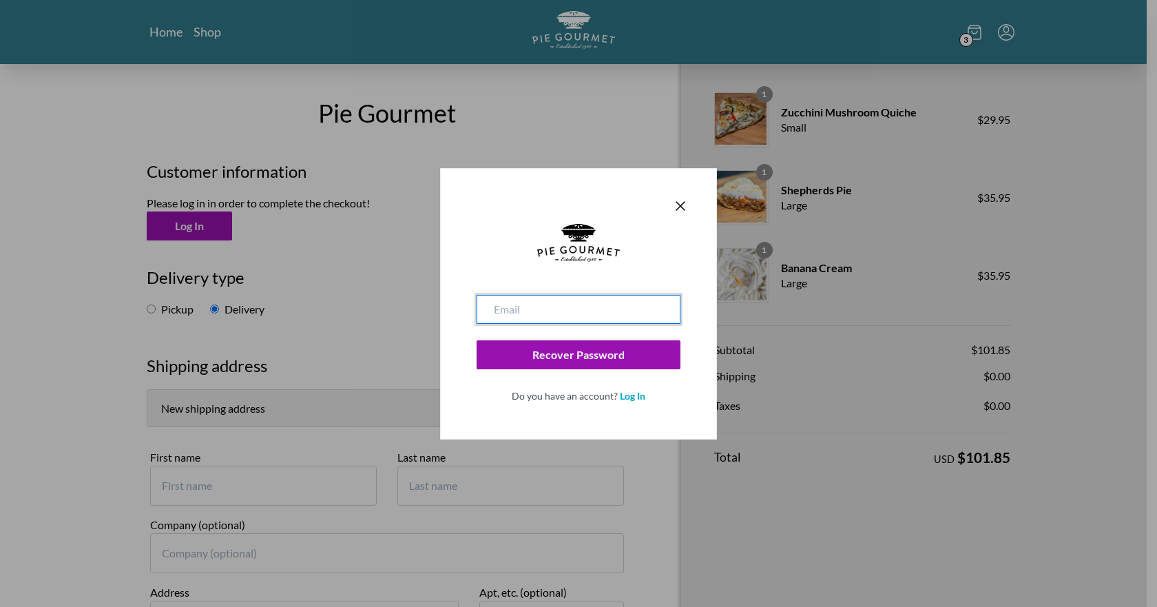
click at [543, 315] on input "email" at bounding box center [579, 309] width 204 height 29
type input "[EMAIL_ADDRESS][DOMAIN_NAME]"
click at [477, 340] on button "Recover Password" at bounding box center [579, 354] width 204 height 29
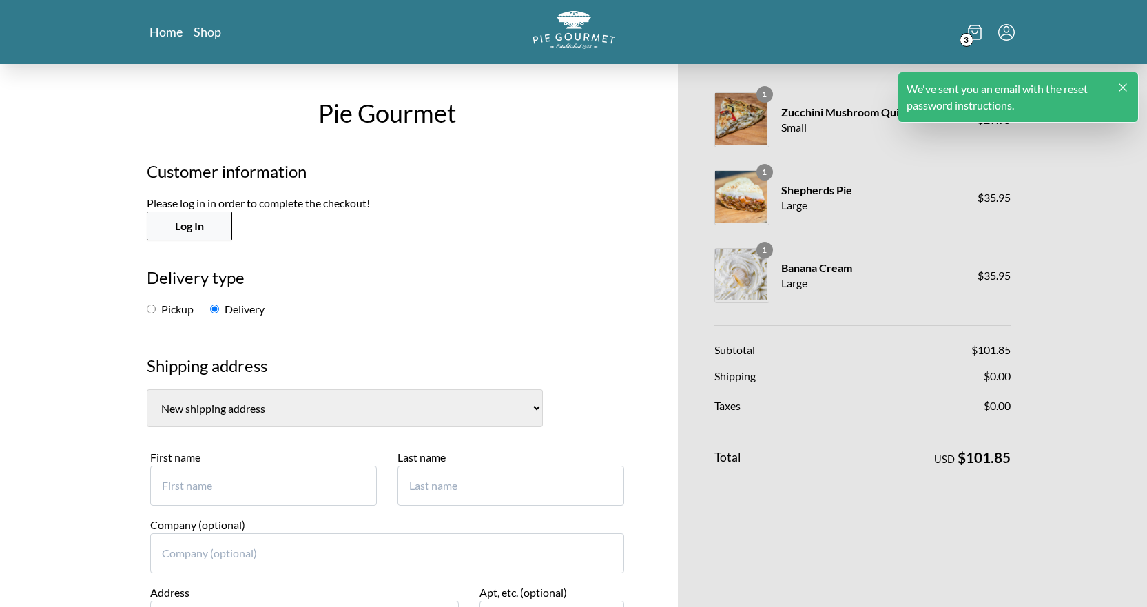
click at [178, 225] on button "Log In" at bounding box center [189, 225] width 85 height 29
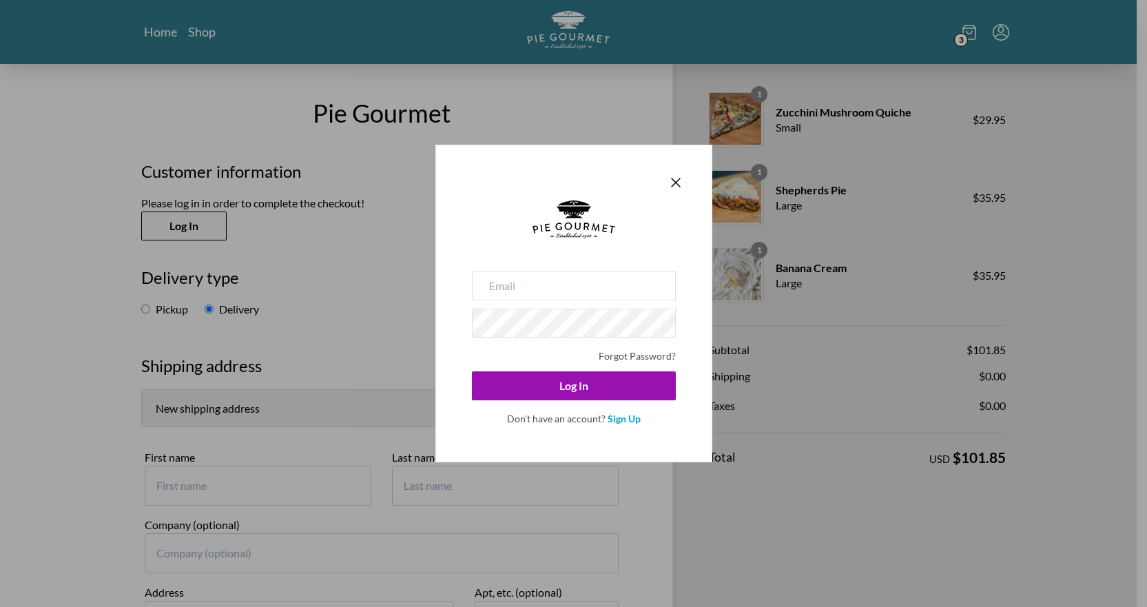
type input "[EMAIL_ADDRESS][DOMAIN_NAME]"
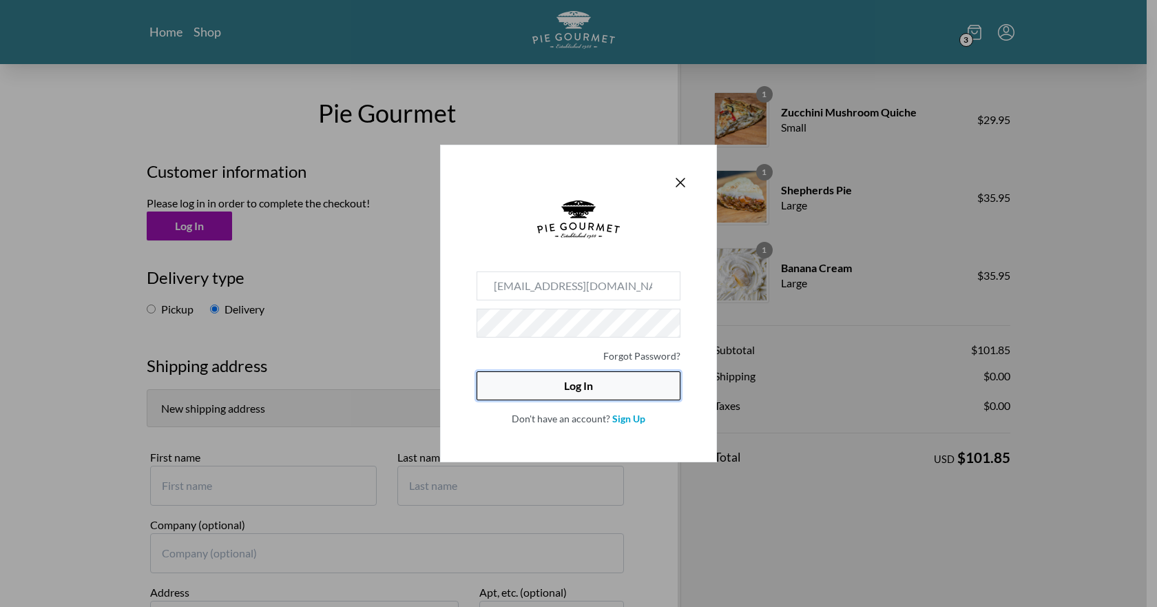
click at [570, 373] on button "Log In" at bounding box center [579, 385] width 204 height 29
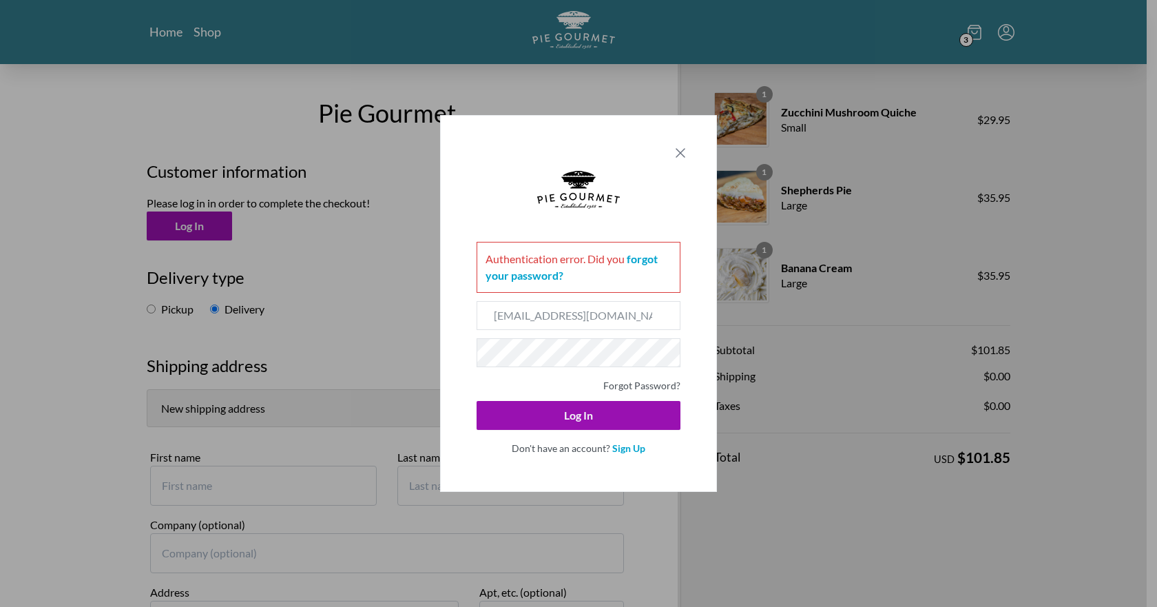
click at [675, 149] on icon "Close panel" at bounding box center [680, 153] width 17 height 17
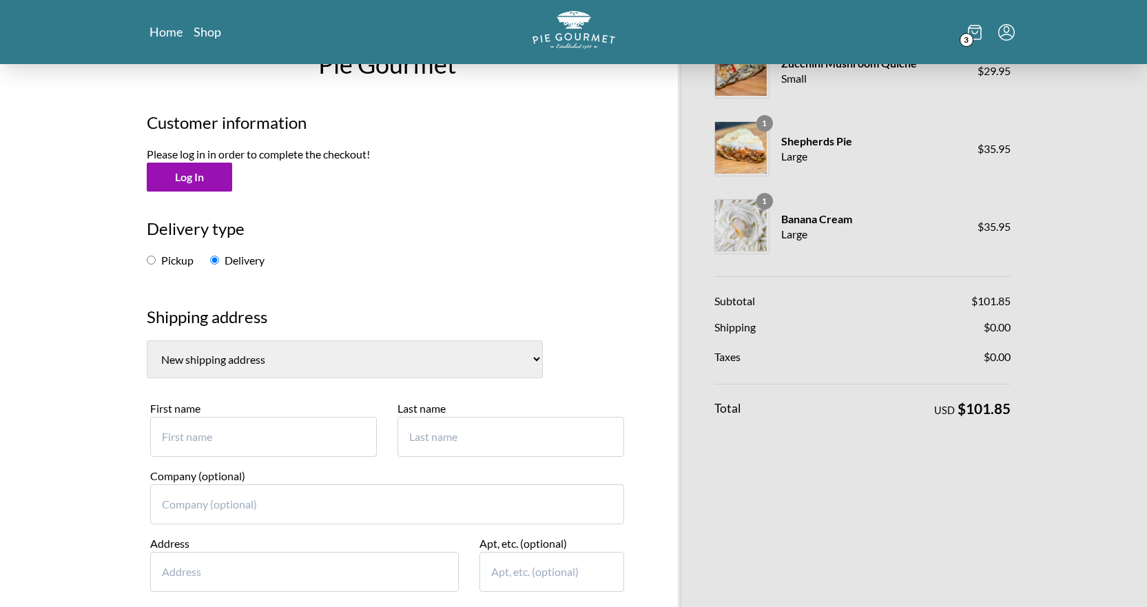
scroll to position [41, 0]
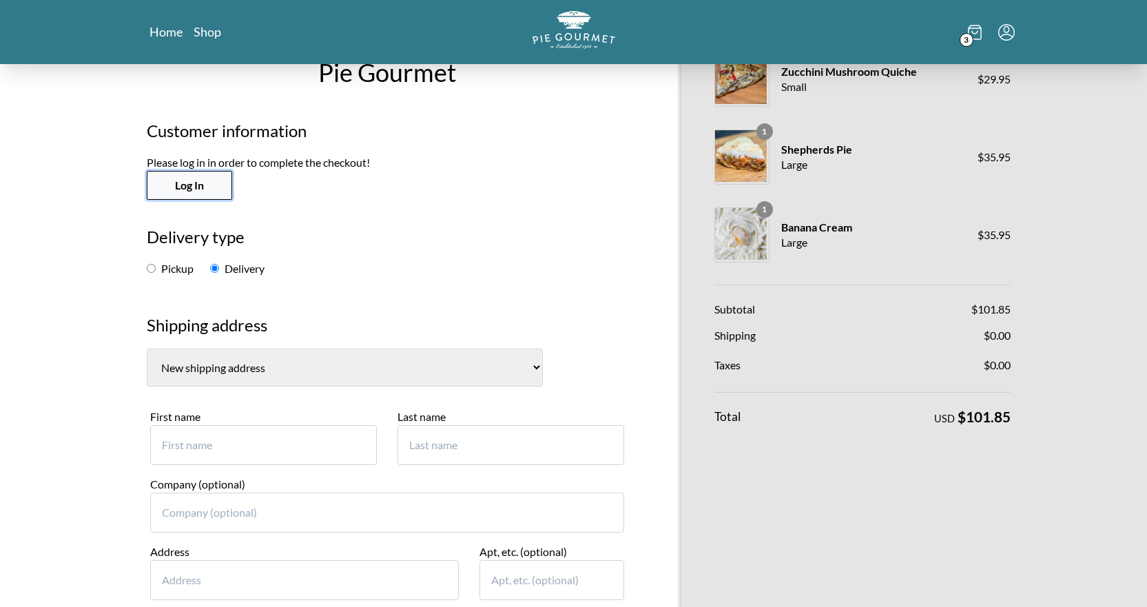
click at [202, 187] on button "Log In" at bounding box center [189, 185] width 85 height 29
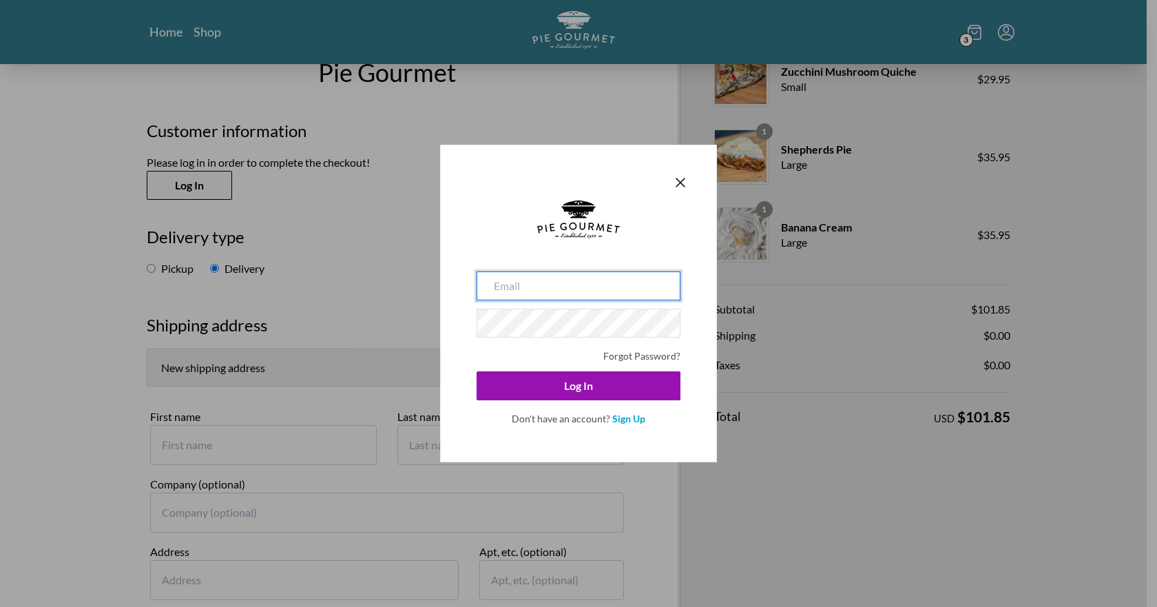
type input "[EMAIL_ADDRESS][DOMAIN_NAME]"
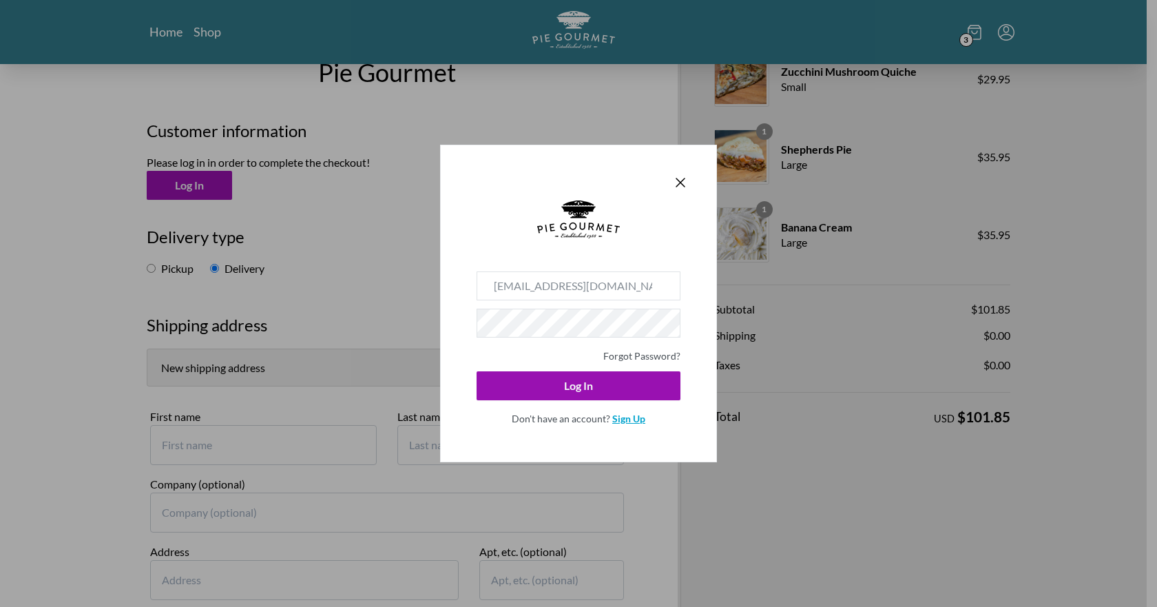
click at [630, 421] on link "Sign Up" at bounding box center [628, 419] width 33 height 12
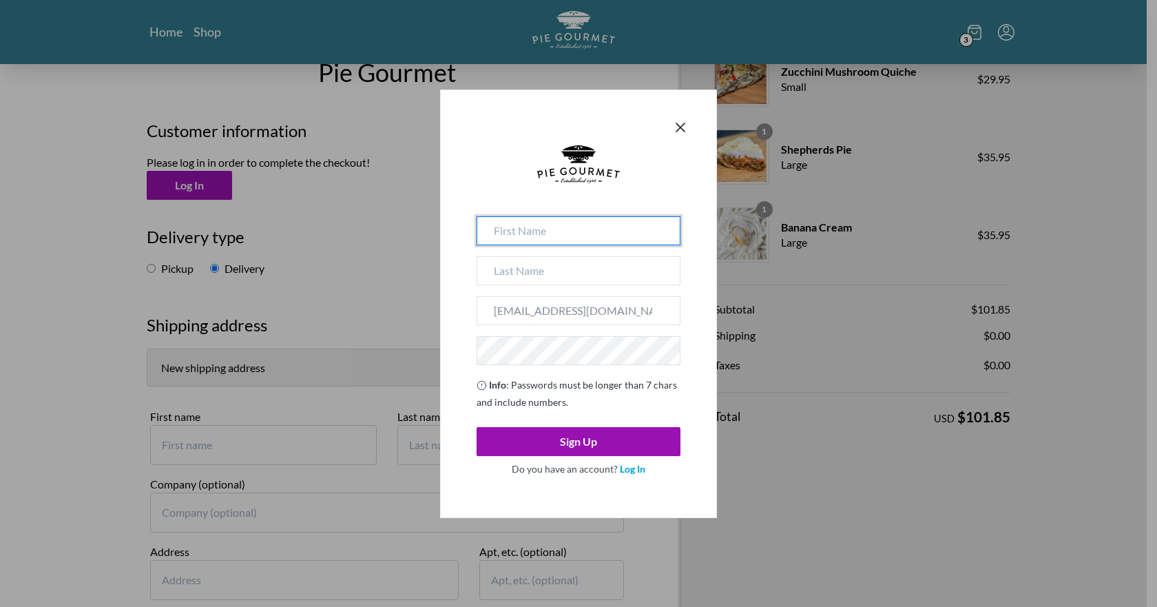
click at [546, 238] on input at bounding box center [579, 230] width 204 height 29
type input "[PERSON_NAME]"
click at [557, 278] on input at bounding box center [579, 270] width 204 height 29
type input "[PERSON_NAME]"
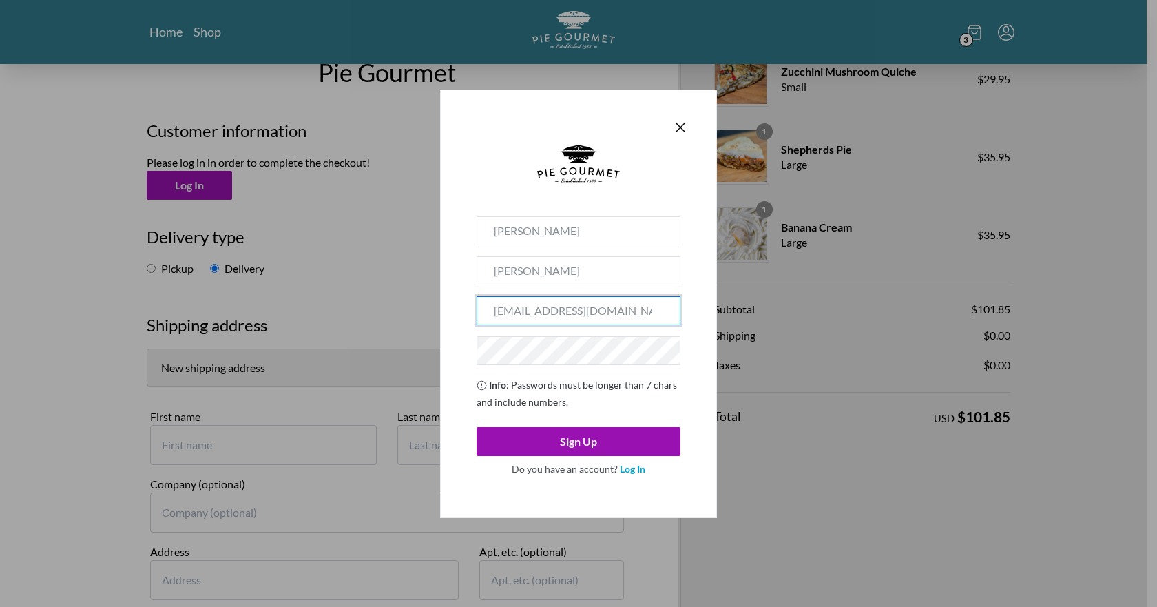
click at [639, 310] on input "[EMAIL_ADDRESS][DOMAIN_NAME]" at bounding box center [579, 310] width 204 height 29
click at [650, 312] on input "[EMAIL_ADDRESS][DOMAIN_NAME]" at bounding box center [579, 310] width 204 height 29
drag, startPoint x: 652, startPoint y: 313, endPoint x: 421, endPoint y: 313, distance: 231.5
click at [417, 313] on div "[PERSON_NAME] [EMAIL_ADDRESS][DOMAIN_NAME] Info : Passwords must be longer than…" at bounding box center [578, 303] width 1157 height 607
click at [696, 300] on div "[PERSON_NAME] [EMAIL_ADDRESS][DOMAIN_NAME] Info : Passwords must be longer than…" at bounding box center [578, 304] width 277 height 428
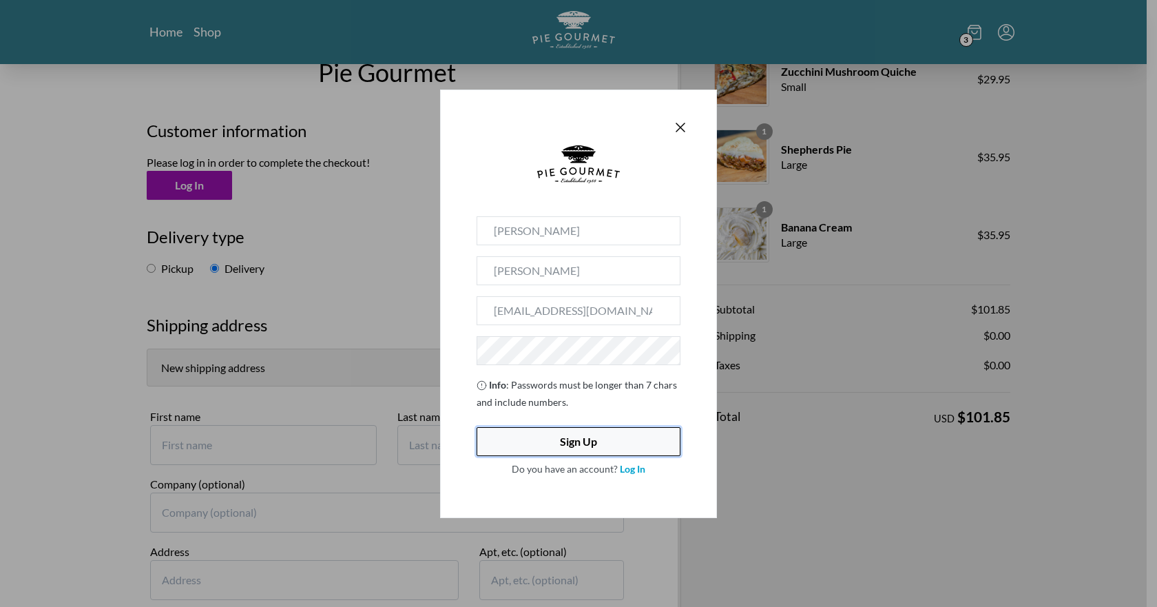
click at [574, 434] on button "Sign Up" at bounding box center [579, 441] width 204 height 29
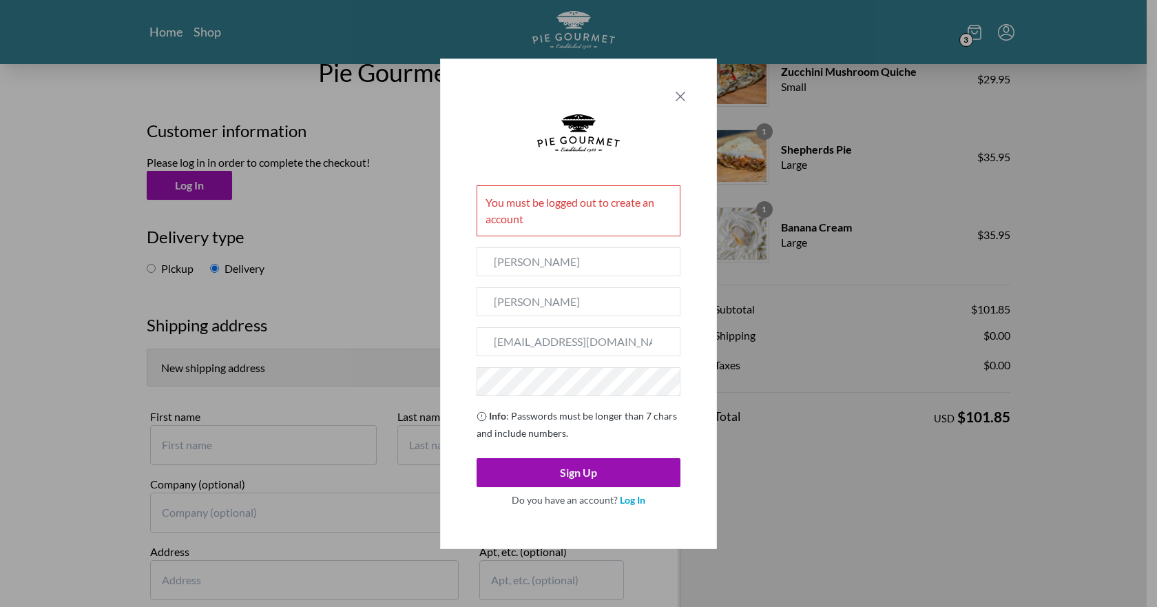
click at [682, 96] on icon "Close panel" at bounding box center [680, 96] width 17 height 17
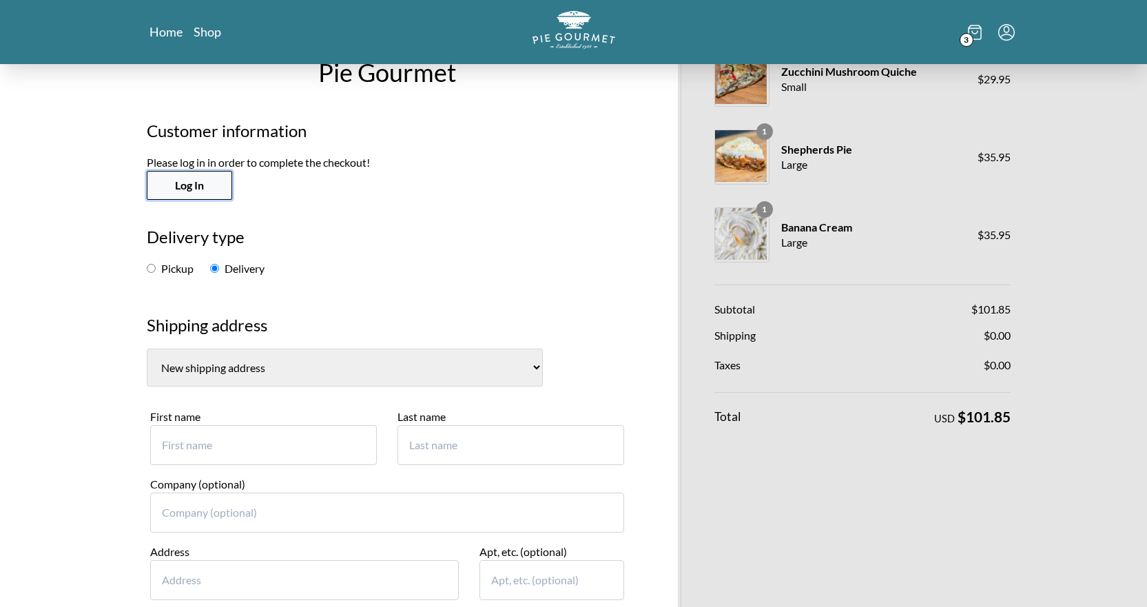
click at [147, 186] on button "Log In" at bounding box center [189, 185] width 85 height 29
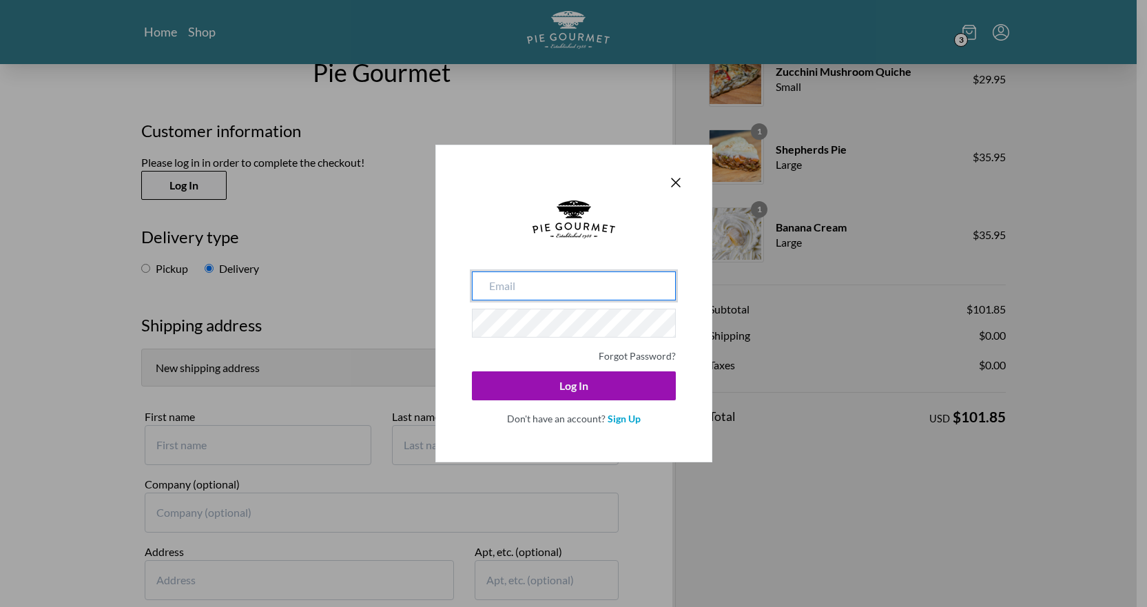
type input "[EMAIL_ADDRESS][DOMAIN_NAME]"
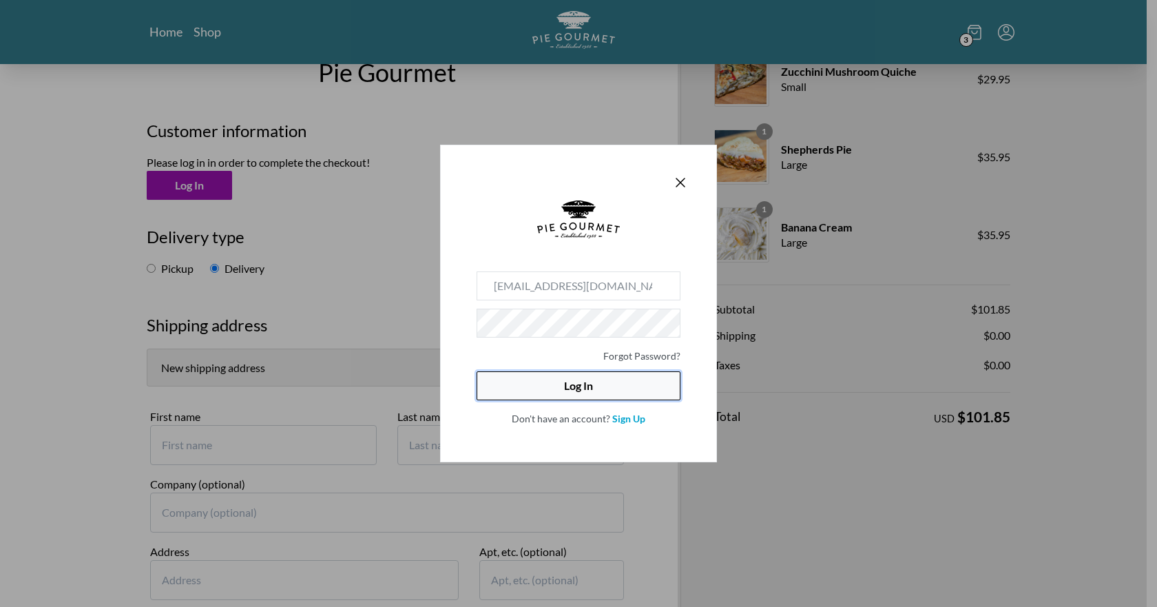
click at [584, 383] on button "Log In" at bounding box center [579, 385] width 204 height 29
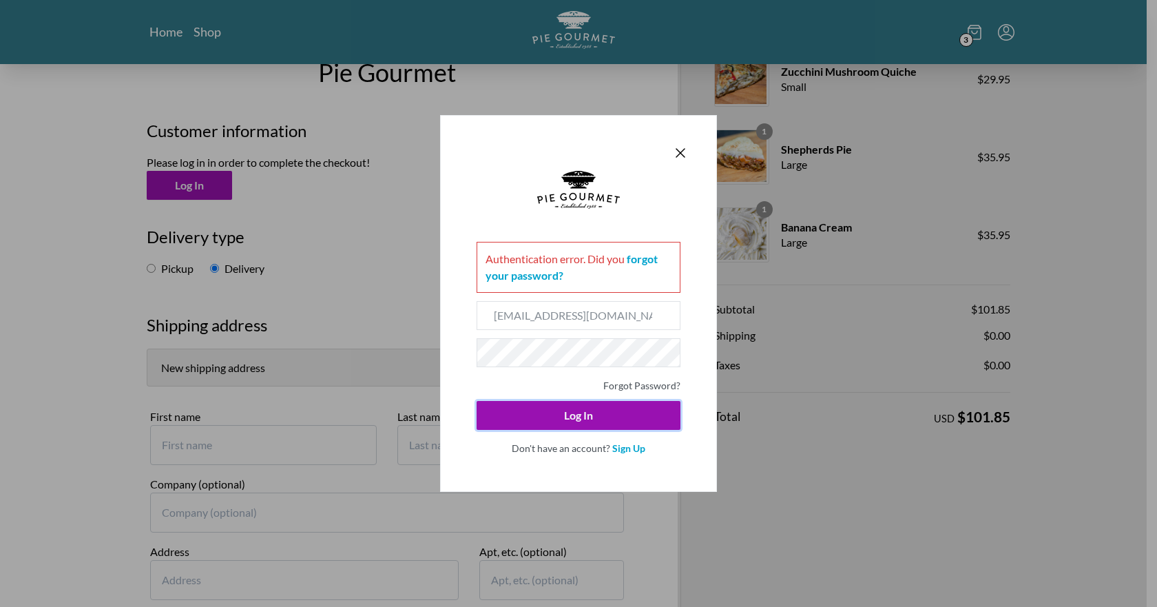
click at [679, 143] on div at bounding box center [578, 152] width 220 height 19
click at [679, 147] on icon "Close panel" at bounding box center [680, 153] width 17 height 17
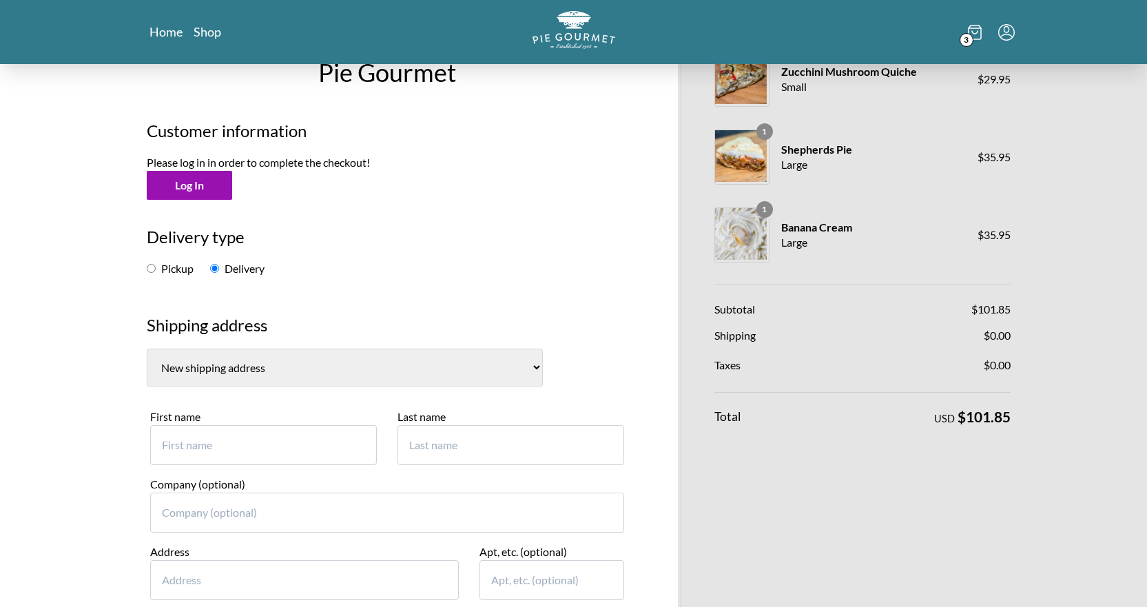
scroll to position [0, 0]
